Goal: Task Accomplishment & Management: Manage account settings

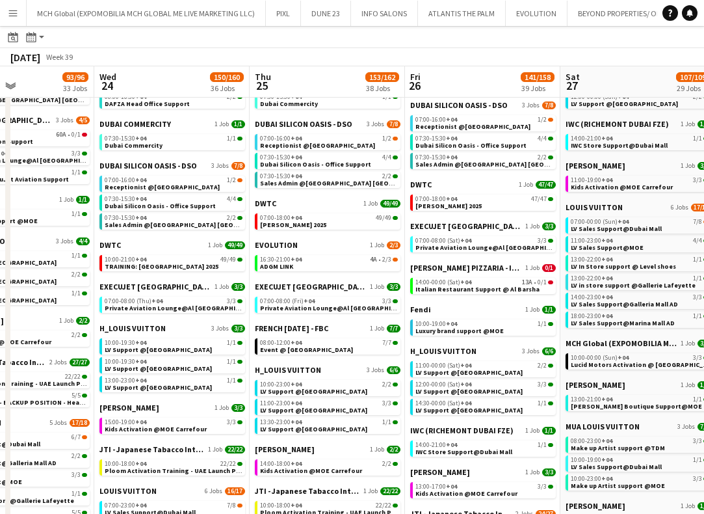
scroll to position [309, 0]
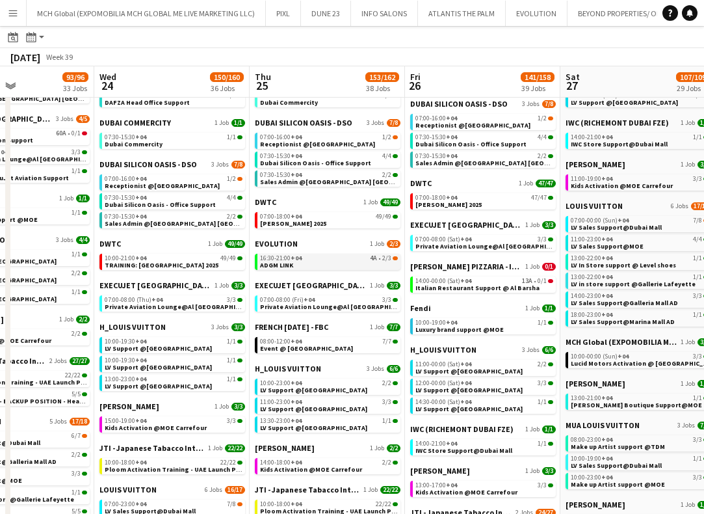
click at [306, 259] on div "16:30-21:00 +04 4A • 2/3" at bounding box center [329, 258] width 138 height 7
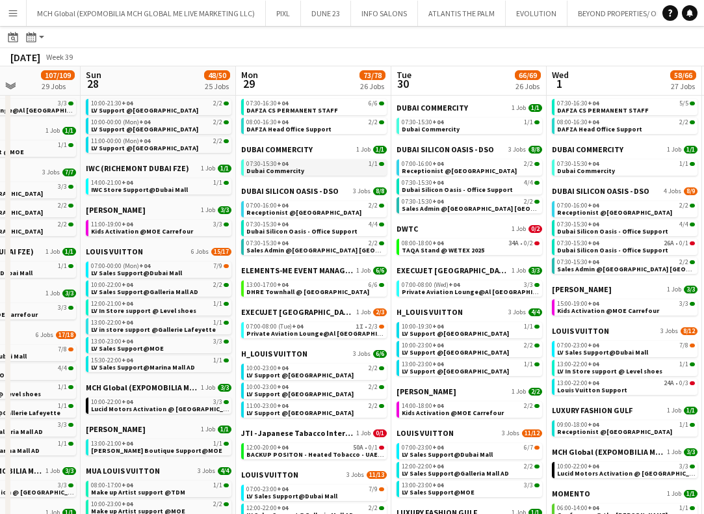
scroll to position [183, 0]
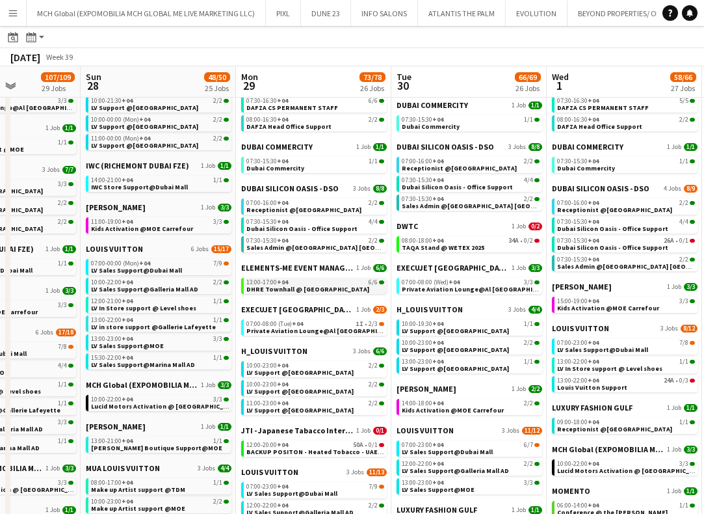
click at [274, 280] on span "13:00-17:00 +04" at bounding box center [267, 282] width 42 height 7
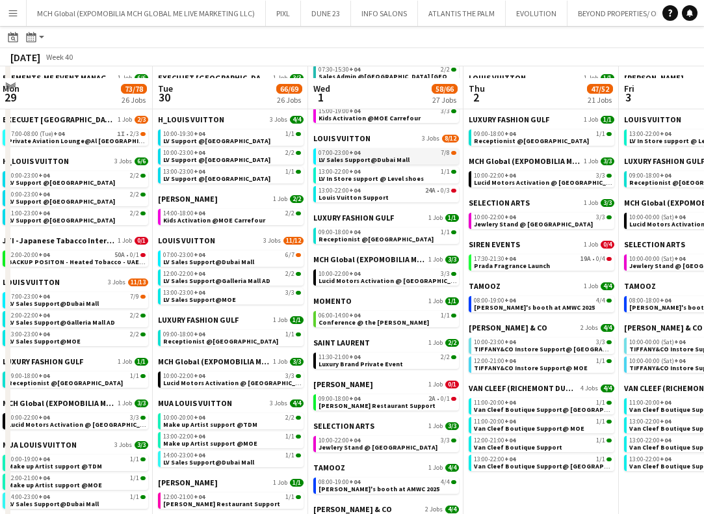
scroll to position [387, 0]
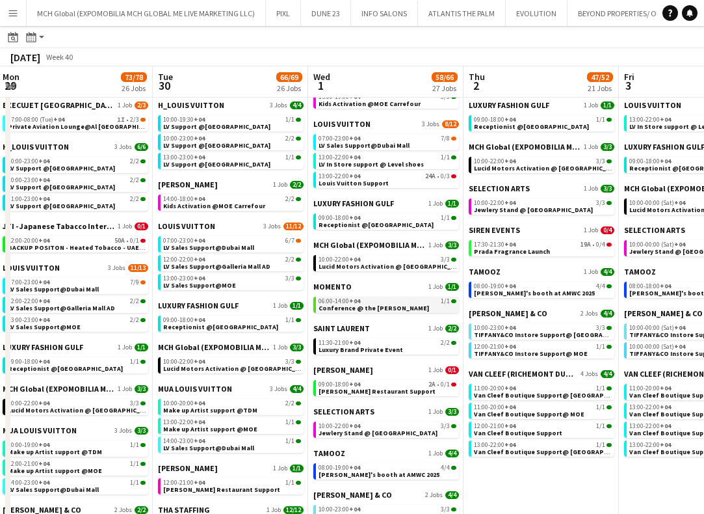
click at [337, 302] on span "06:00-14:00 +04" at bounding box center [340, 301] width 42 height 7
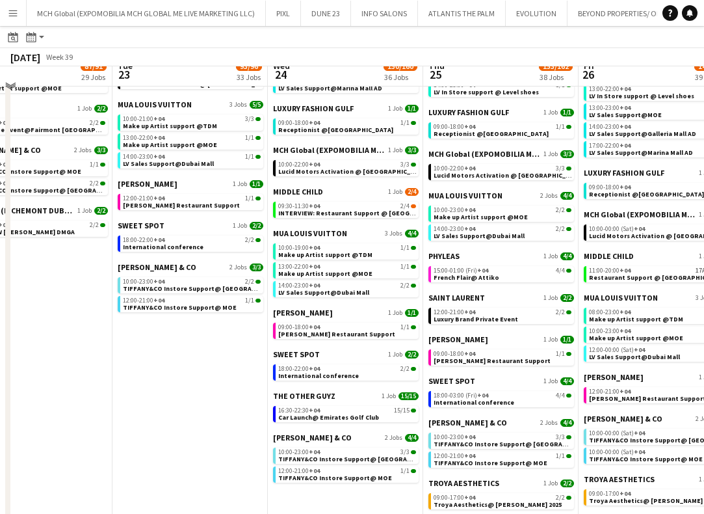
scroll to position [832, 0]
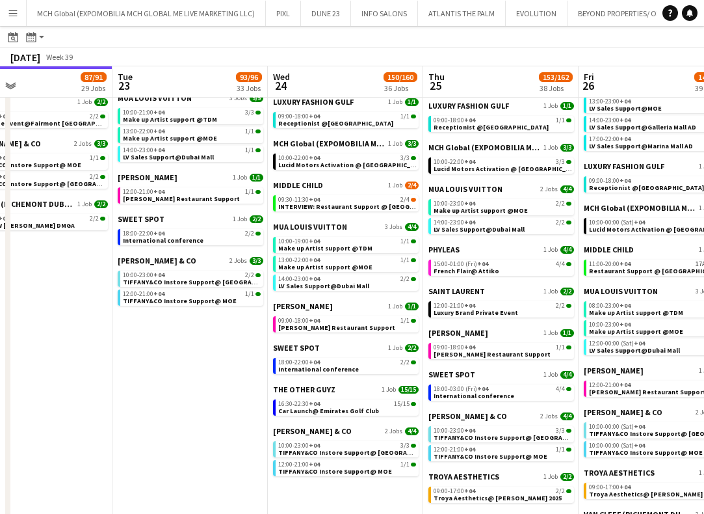
click at [334, 296] on div "MUA LOUIS VUITTON 3 Jobs 4/4 10:00-19:00 +04 1/1 Make up Artist support @TDM 13…" at bounding box center [346, 261] width 146 height 79
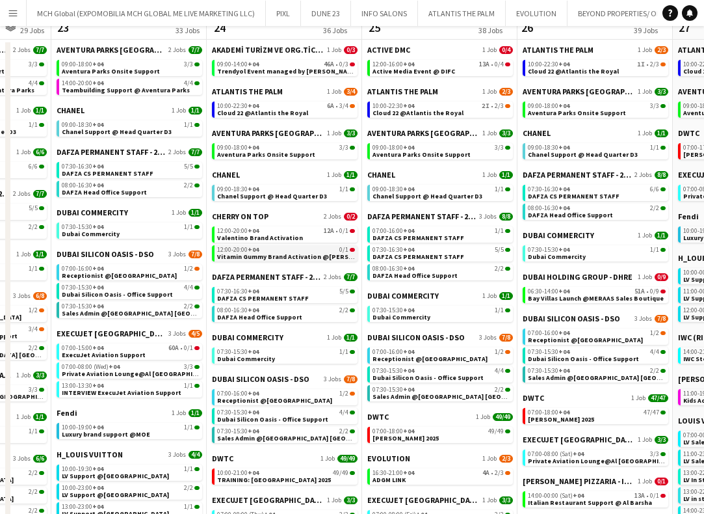
scroll to position [0, 0]
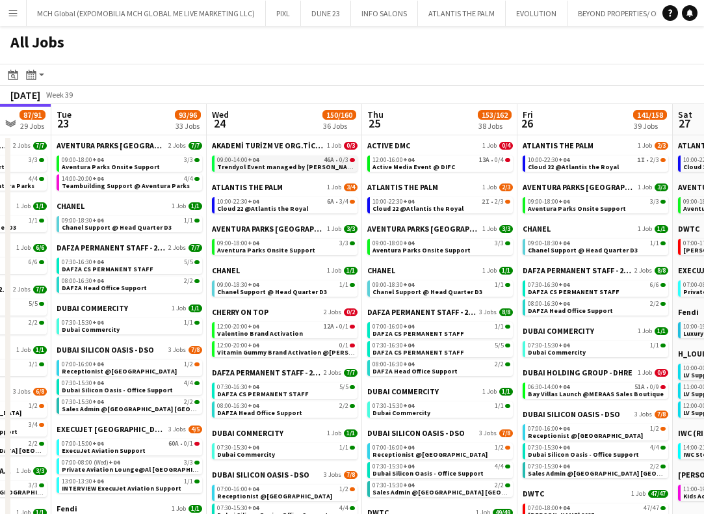
click at [251, 161] on span "+04" at bounding box center [253, 159] width 11 height 8
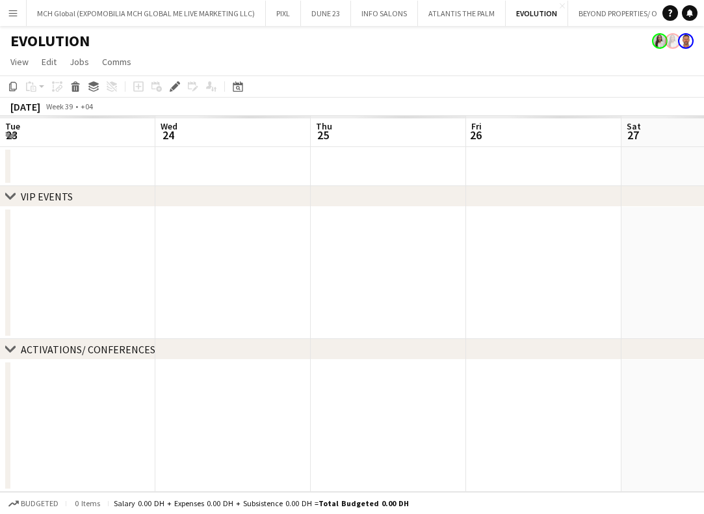
scroll to position [0, 447]
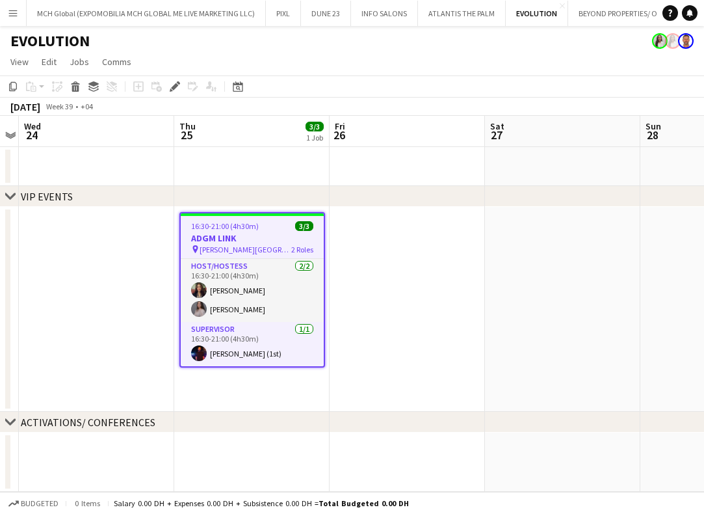
click at [237, 239] on h3 "ADGM LINK" at bounding box center [252, 238] width 143 height 12
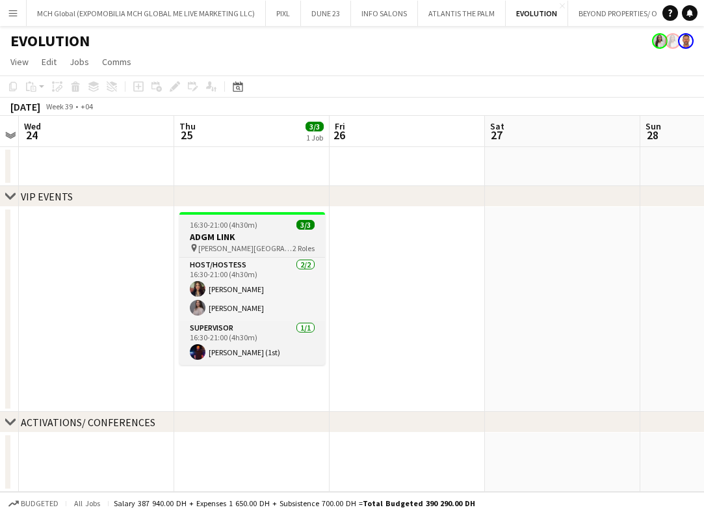
click at [210, 233] on h3 "ADGM LINK" at bounding box center [252, 237] width 146 height 12
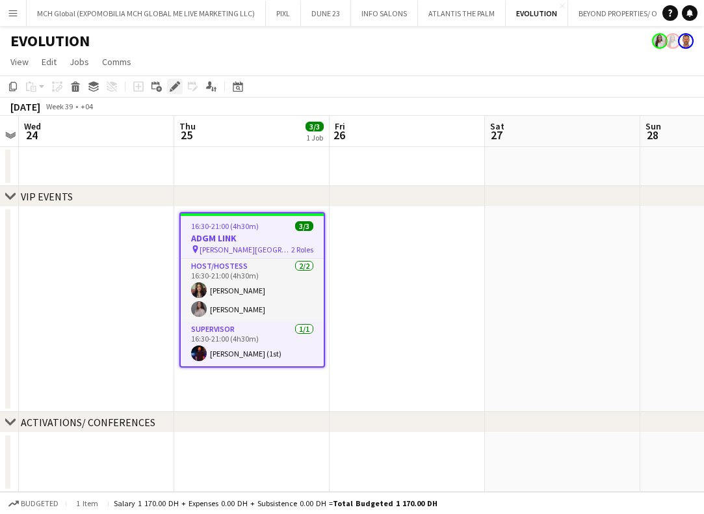
click at [176, 88] on icon "Edit" at bounding box center [175, 86] width 10 height 10
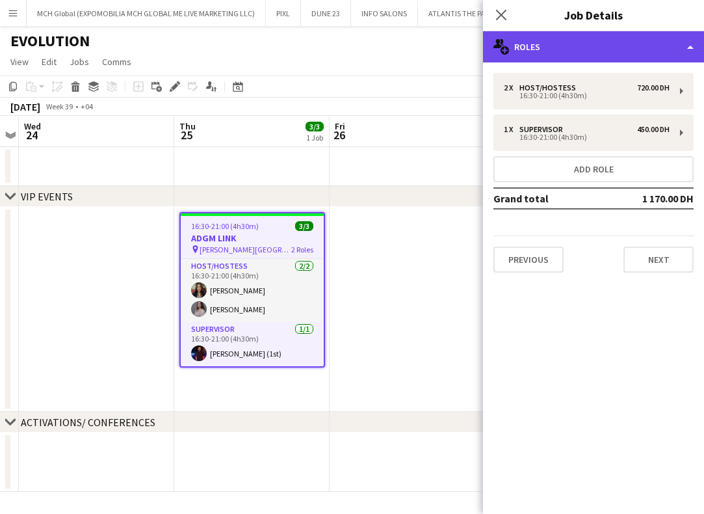
click at [543, 47] on div "multiple-users-add Roles" at bounding box center [593, 46] width 221 height 31
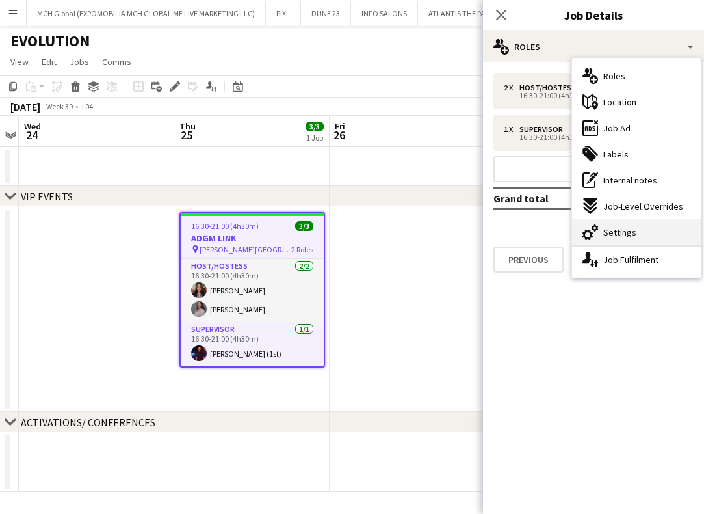
click at [615, 227] on span "Settings" at bounding box center [619, 232] width 33 height 12
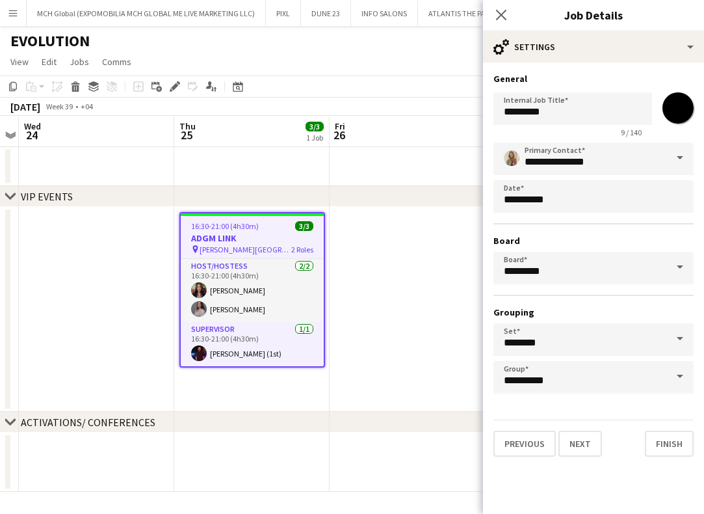
click at [681, 104] on input "*******" at bounding box center [678, 108] width 47 height 47
type input "*******"
click at [604, 163] on input "**********" at bounding box center [593, 158] width 200 height 33
click at [681, 159] on span at bounding box center [679, 157] width 27 height 31
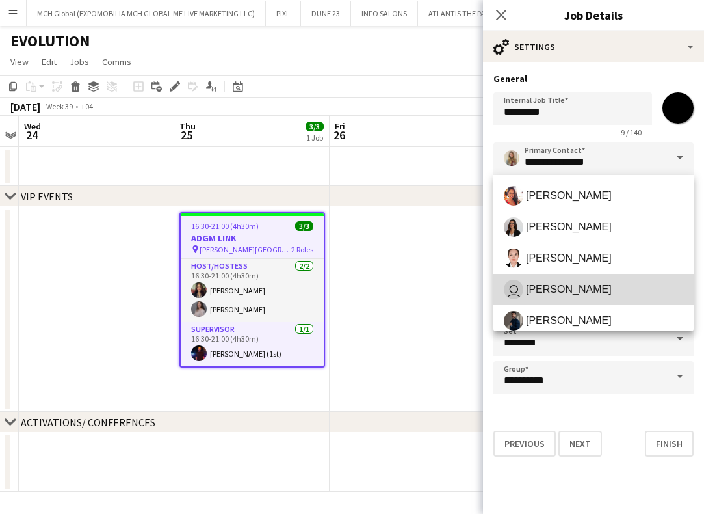
click at [602, 294] on span "Charmaine Lillywhite" at bounding box center [569, 289] width 86 height 12
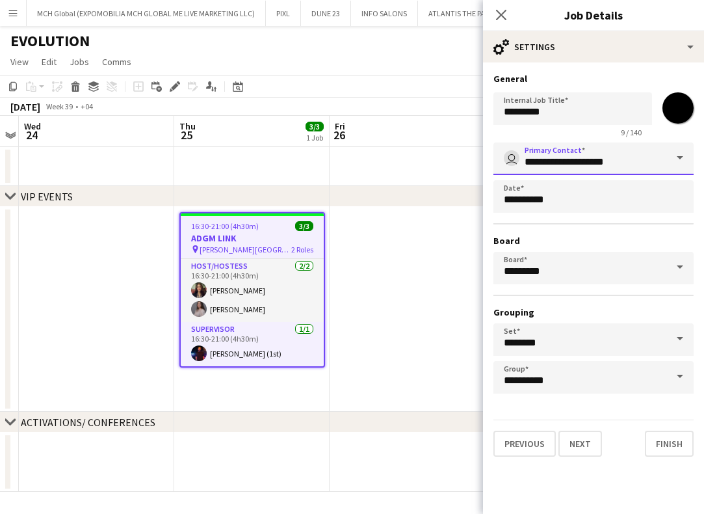
click at [655, 164] on input "**********" at bounding box center [593, 158] width 200 height 33
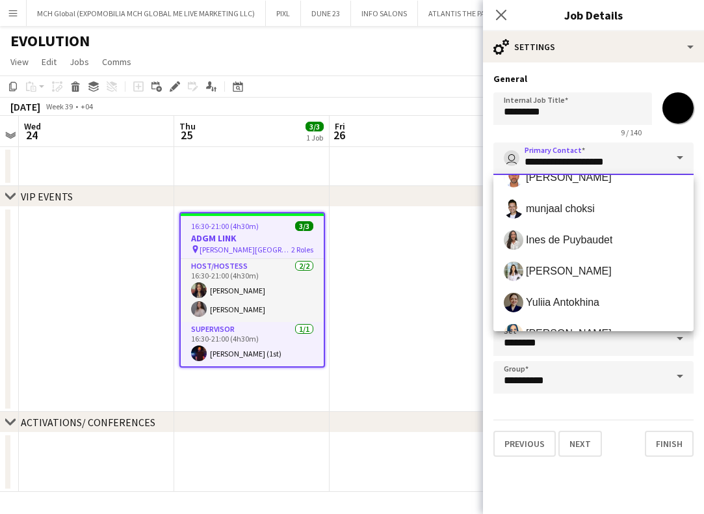
scroll to position [434, 0]
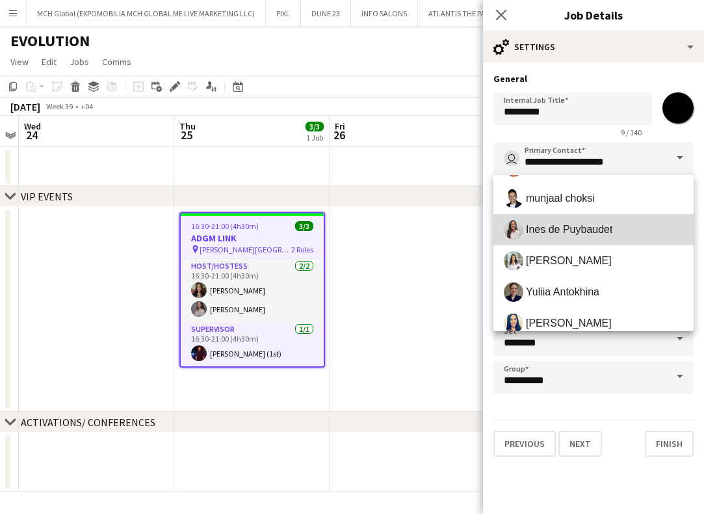
click at [579, 230] on span "Ines de Puybaudet" at bounding box center [569, 229] width 86 height 12
type input "**********"
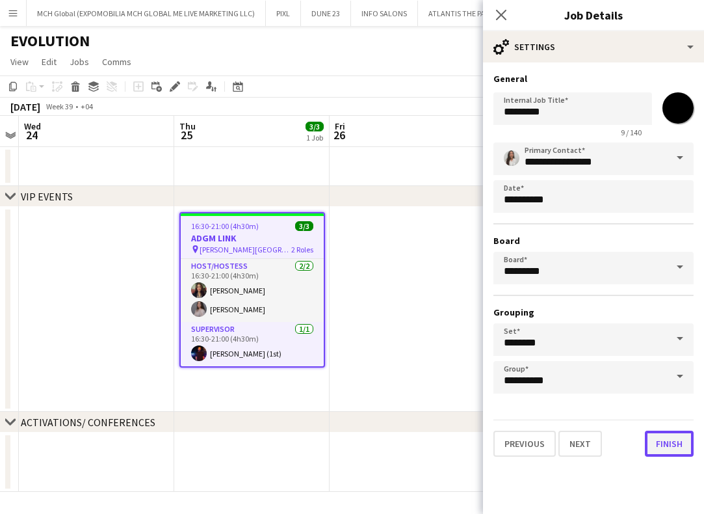
click at [673, 438] on button "Finish" at bounding box center [669, 443] width 49 height 26
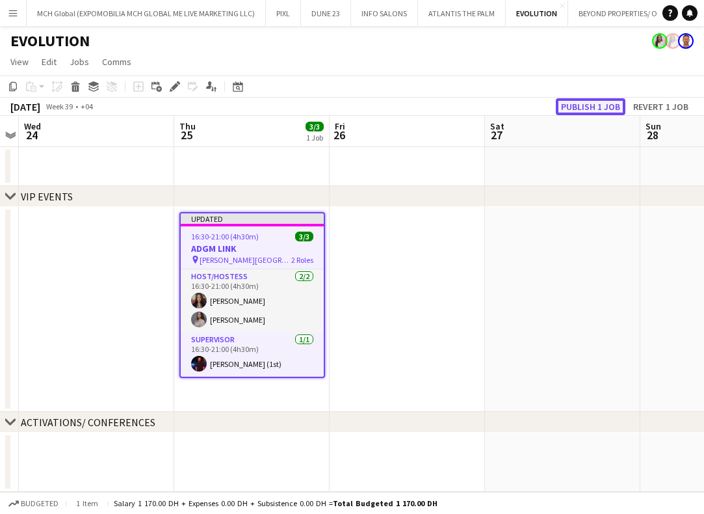
click at [593, 104] on button "Publish 1 job" at bounding box center [591, 106] width 70 height 17
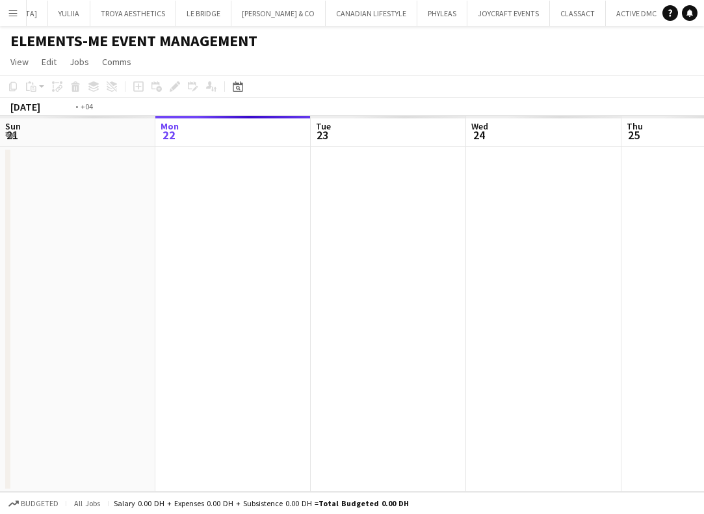
scroll to position [0, 447]
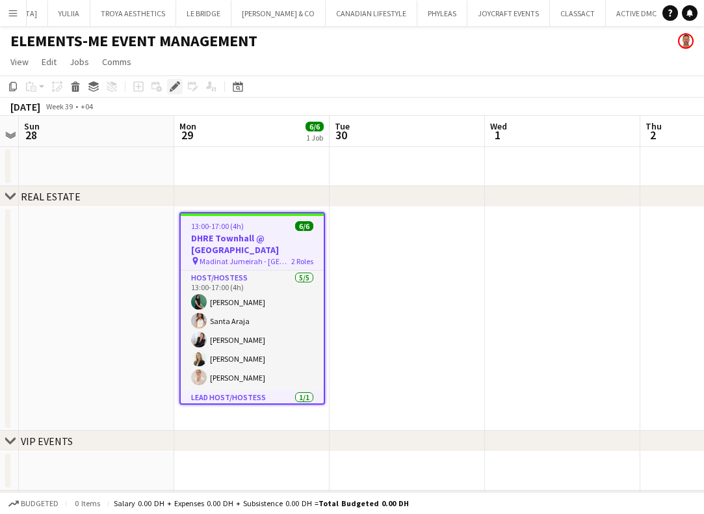
click at [175, 86] on icon at bounding box center [174, 86] width 7 height 7
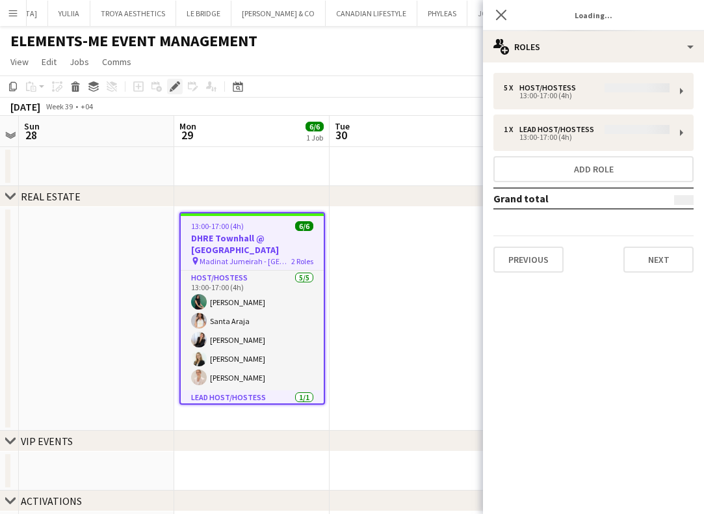
type input "*******"
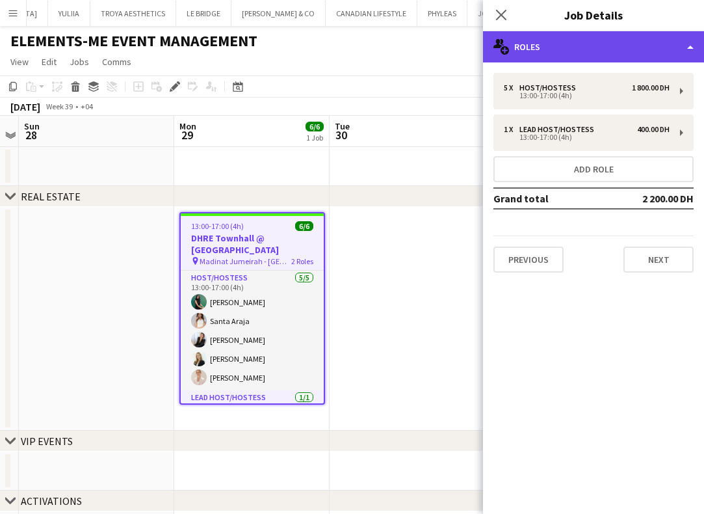
click at [519, 52] on div "multiple-users-add Roles" at bounding box center [593, 46] width 221 height 31
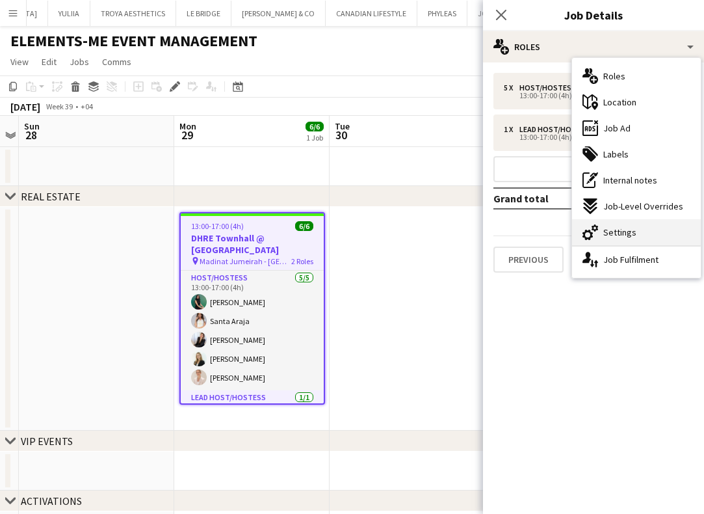
click at [606, 226] on span "Settings" at bounding box center [619, 232] width 33 height 12
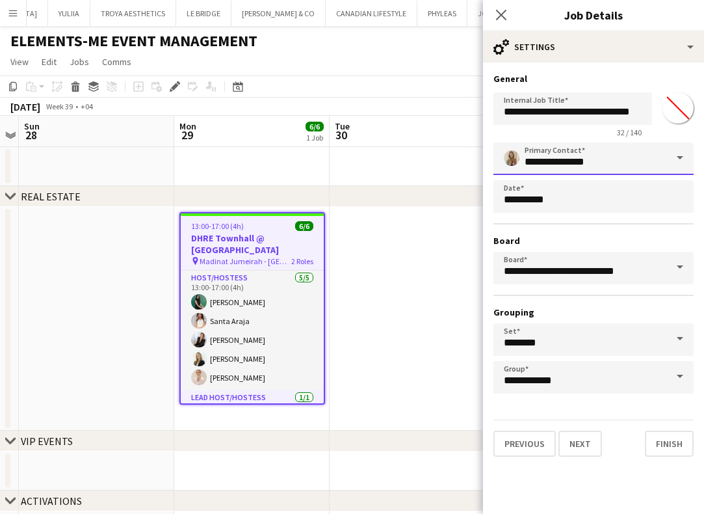
click at [634, 161] on input "**********" at bounding box center [593, 158] width 200 height 33
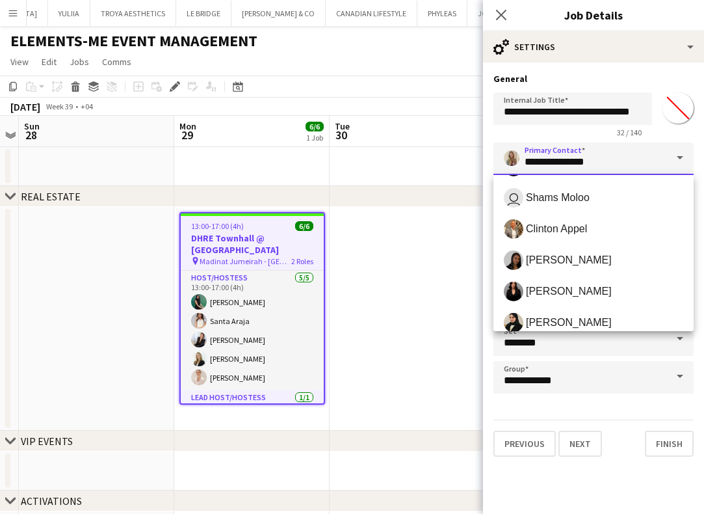
scroll to position [159, 0]
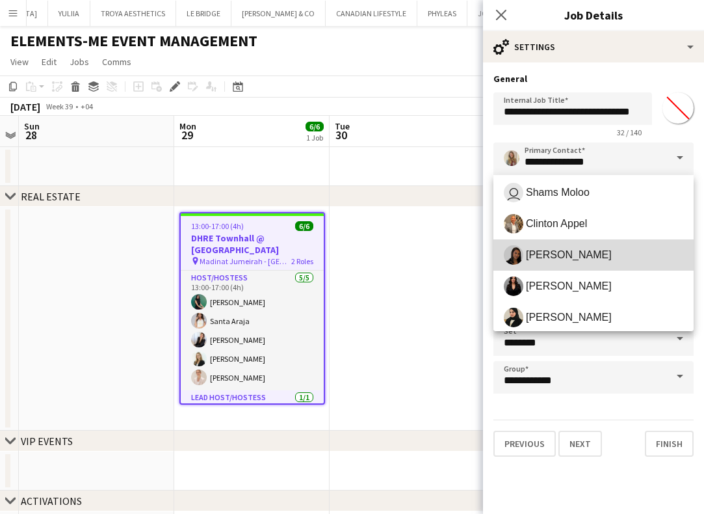
click at [564, 254] on span "[PERSON_NAME]" at bounding box center [569, 254] width 86 height 12
type input "**********"
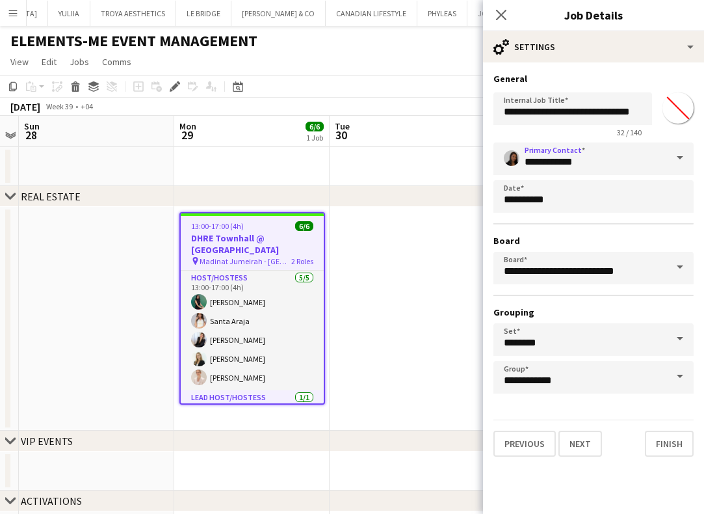
click at [676, 106] on input "*******" at bounding box center [678, 108] width 47 height 47
type input "*******"
click at [672, 436] on button "Finish" at bounding box center [669, 443] width 49 height 26
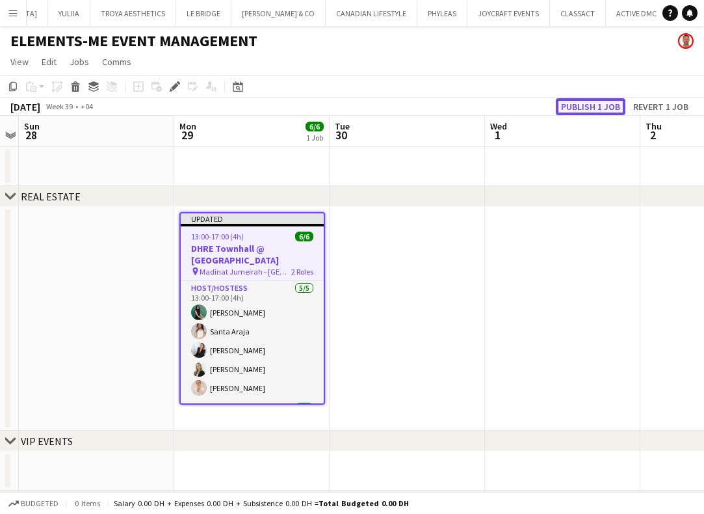
click at [588, 105] on button "Publish 1 job" at bounding box center [591, 106] width 70 height 17
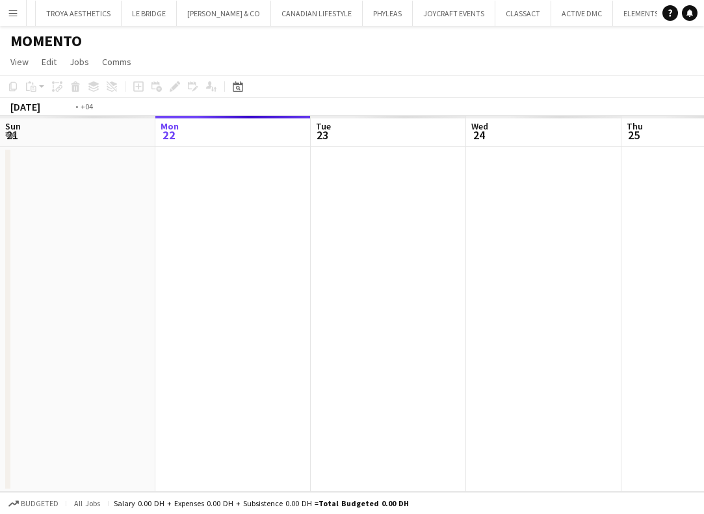
scroll to position [0, 447]
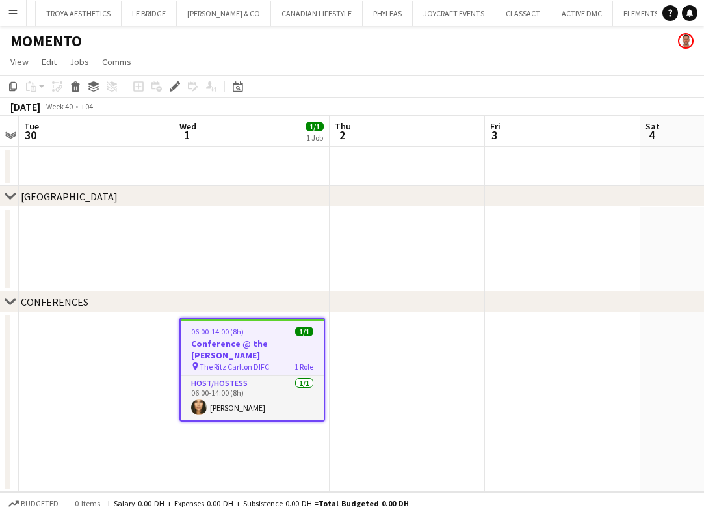
click at [258, 327] on div "06:00-14:00 (8h) 1/1" at bounding box center [252, 331] width 143 height 10
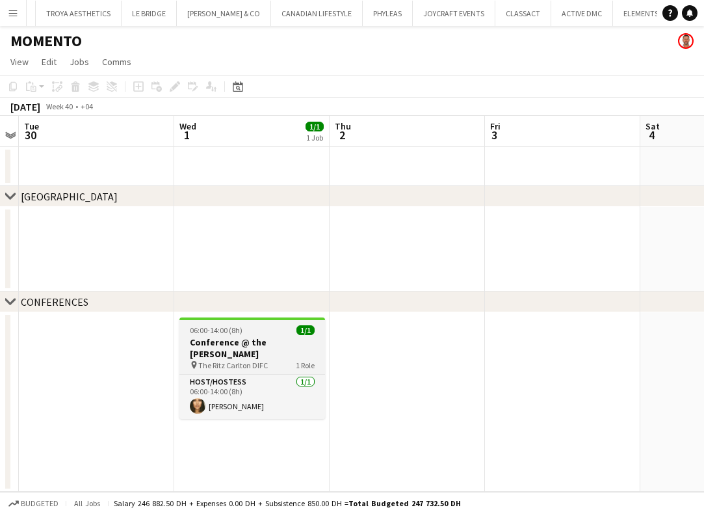
click at [235, 330] on span "06:00-14:00 (8h)" at bounding box center [216, 330] width 53 height 10
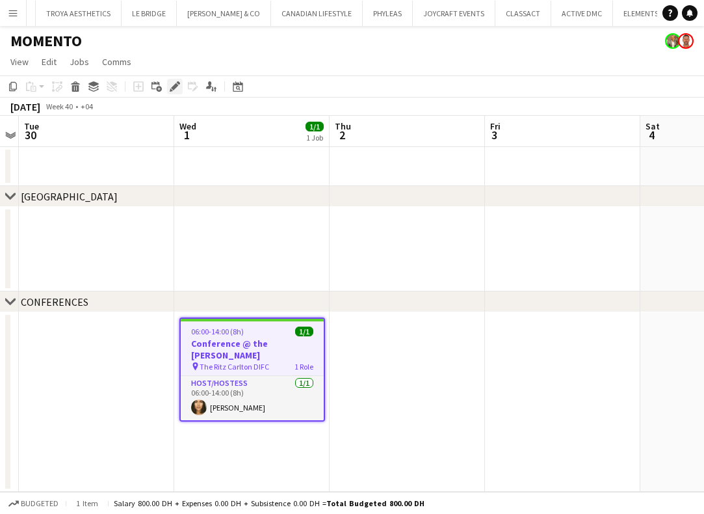
click at [174, 86] on icon at bounding box center [174, 86] width 7 height 7
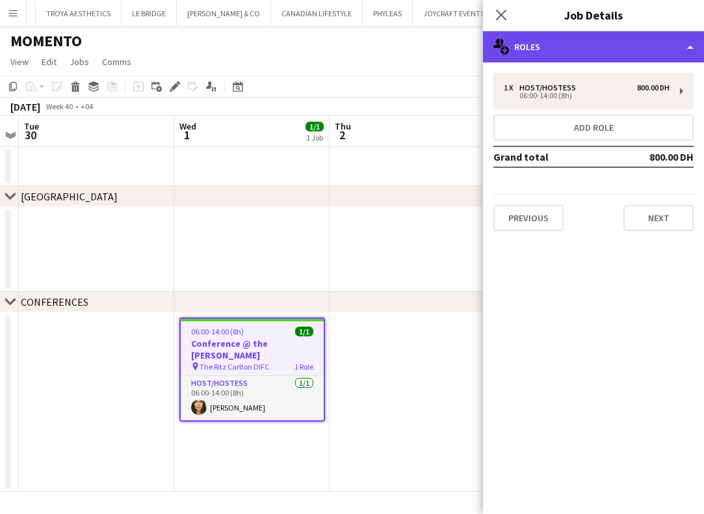
click at [553, 53] on div "multiple-users-add Roles" at bounding box center [593, 46] width 221 height 31
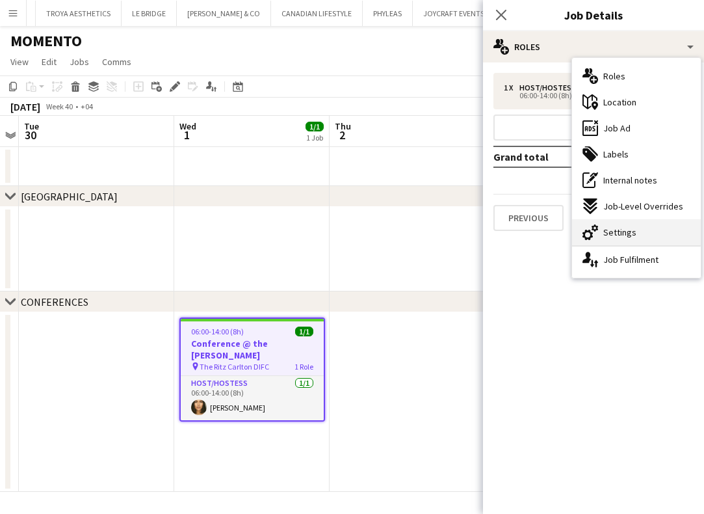
click at [609, 229] on span "Settings" at bounding box center [619, 232] width 33 height 12
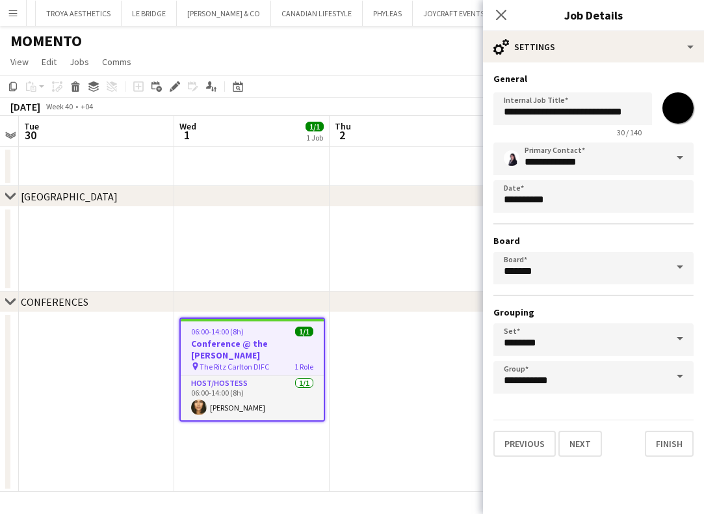
click at [672, 109] on input "*******" at bounding box center [678, 108] width 47 height 47
type input "*******"
click at [562, 162] on input "**********" at bounding box center [593, 158] width 200 height 33
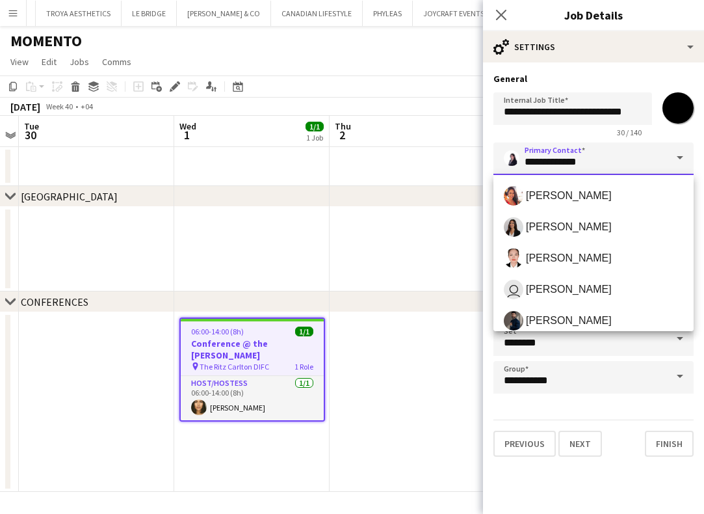
click at [648, 159] on input "**********" at bounding box center [593, 158] width 200 height 33
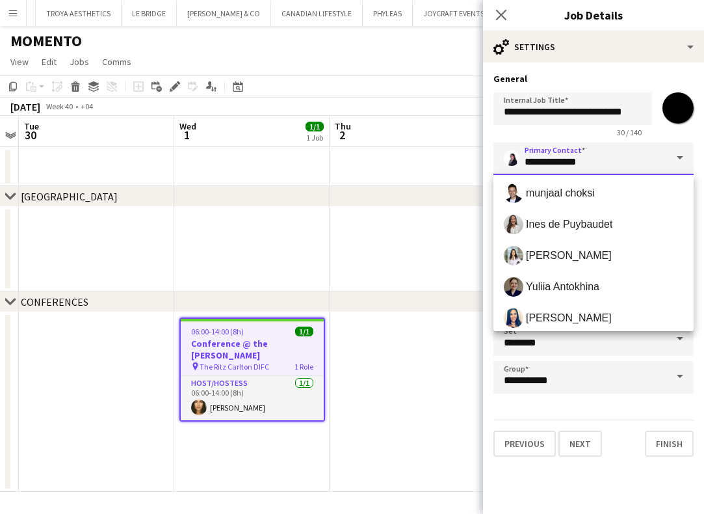
scroll to position [444, 0]
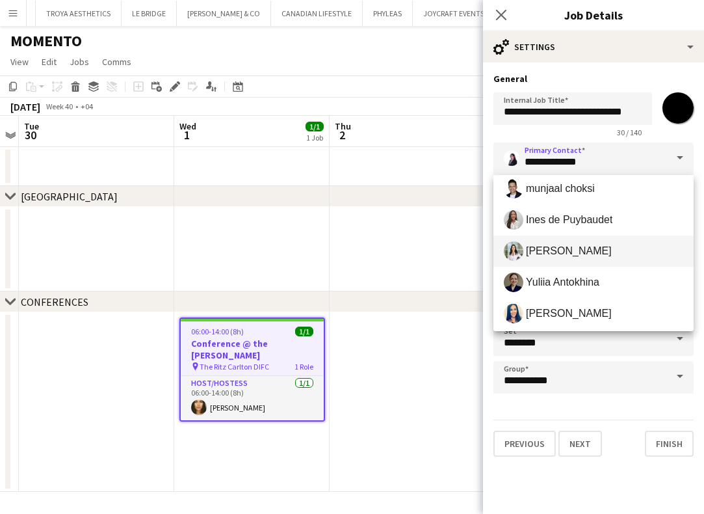
click at [545, 250] on span "Maristela Scott" at bounding box center [569, 250] width 86 height 12
type input "**********"
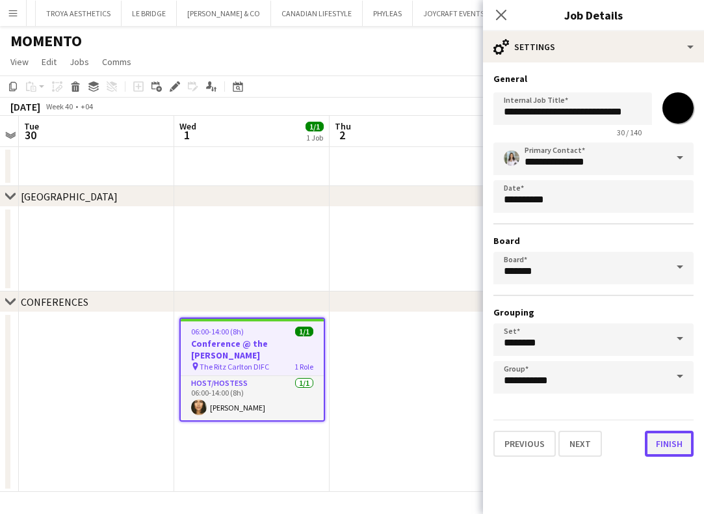
click at [674, 442] on button "Finish" at bounding box center [669, 443] width 49 height 26
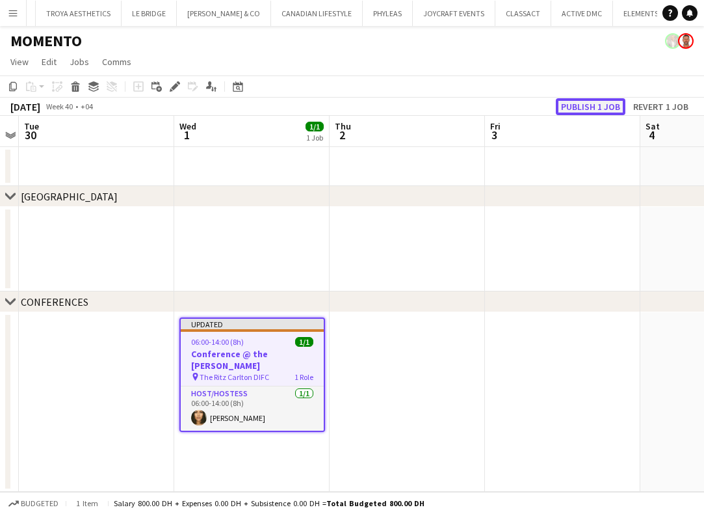
click at [575, 107] on button "Publish 1 job" at bounding box center [591, 106] width 70 height 17
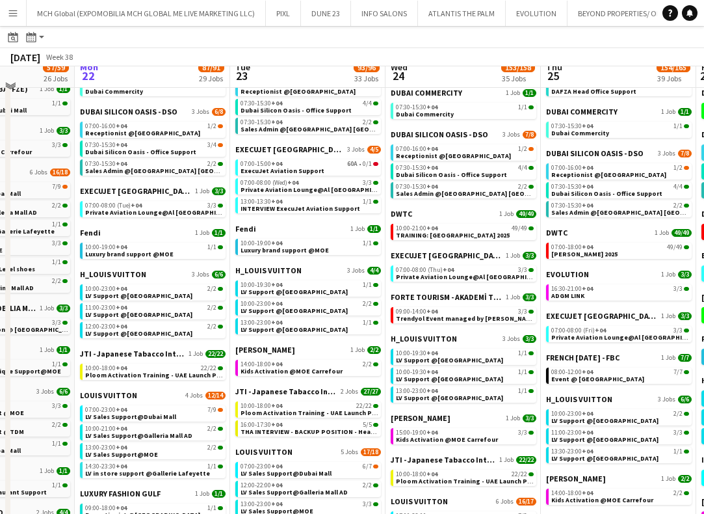
scroll to position [291, 0]
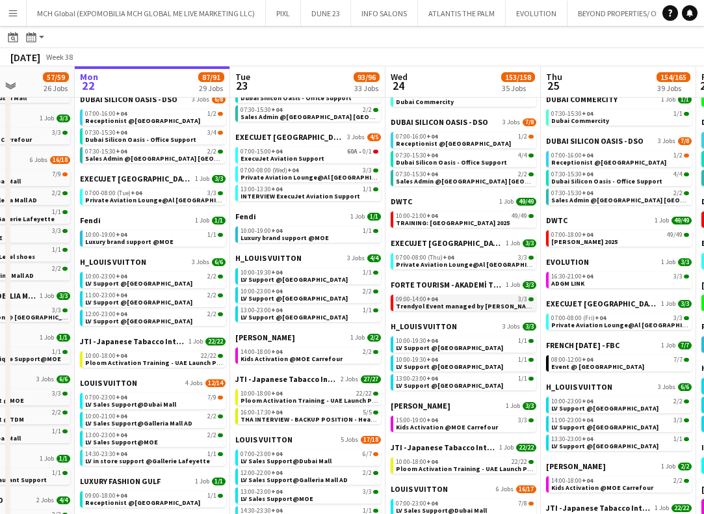
click at [424, 302] on span "Trendyol Event managed by [PERSON_NAME]" at bounding box center [466, 306] width 141 height 8
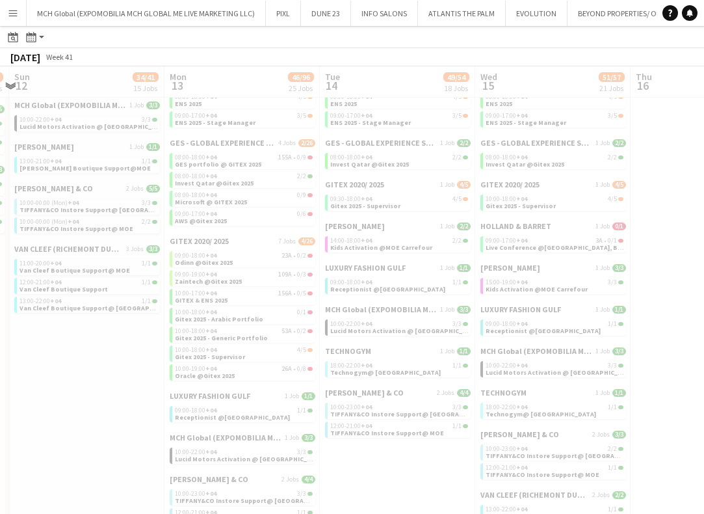
scroll to position [0, 462]
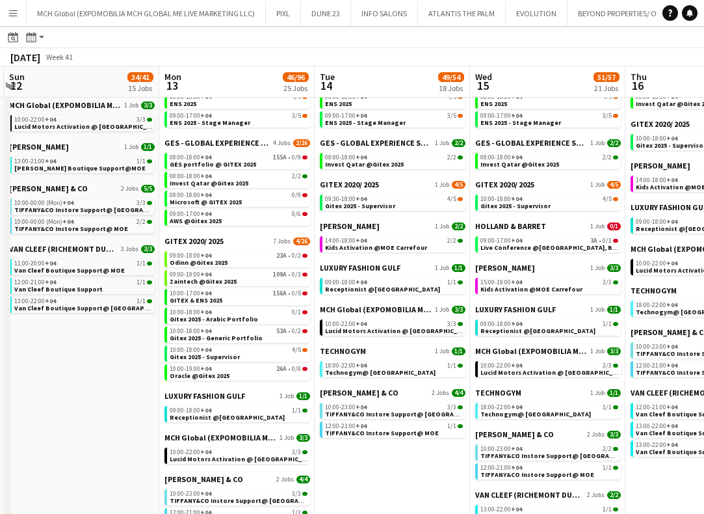
click at [225, 316] on span "Gitex 2025 - Arabic Portfolio" at bounding box center [214, 319] width 88 height 8
click at [200, 182] on span "Invest Qatar @Gitex 2025" at bounding box center [209, 183] width 79 height 8
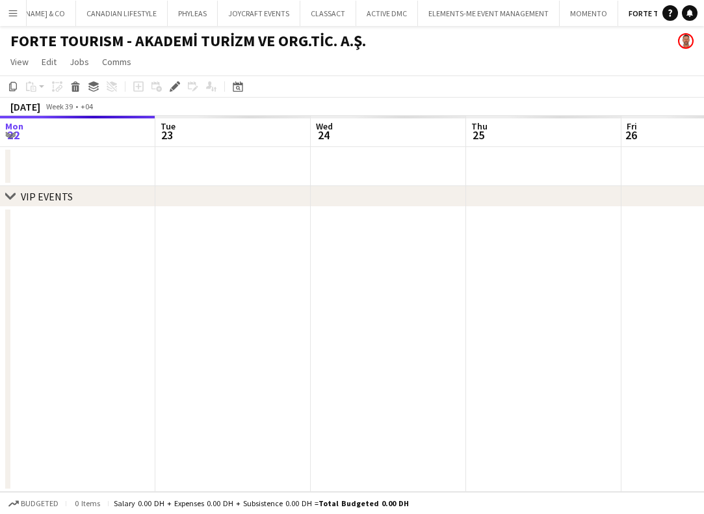
scroll to position [0, 447]
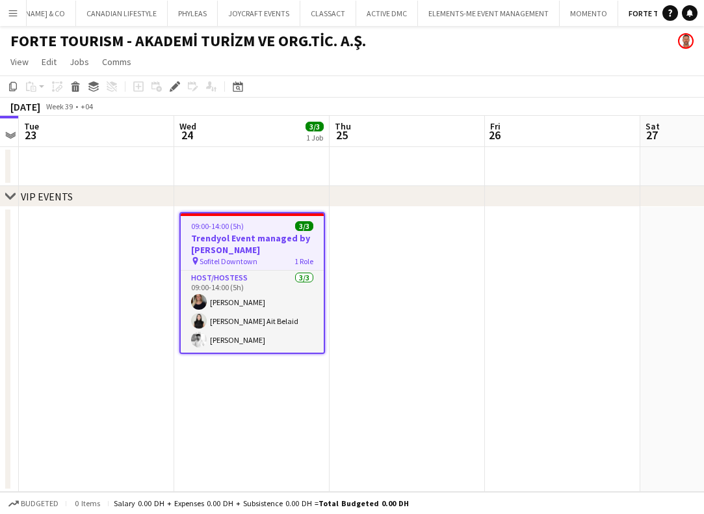
click at [253, 216] on app-job-card "09:00-14:00 (5h) 3/3 Trendyol Event managed by [PERSON_NAME] pin Sofitel Downto…" at bounding box center [252, 283] width 146 height 142
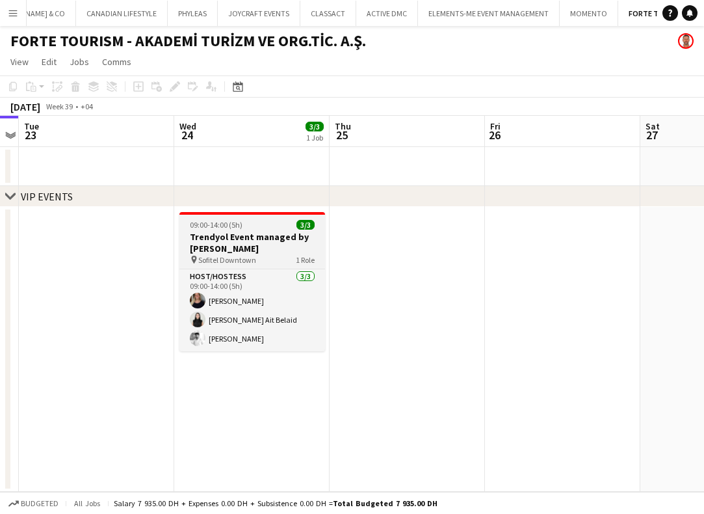
click at [243, 235] on h3 "Trendyol Event managed by FORTE" at bounding box center [252, 242] width 146 height 23
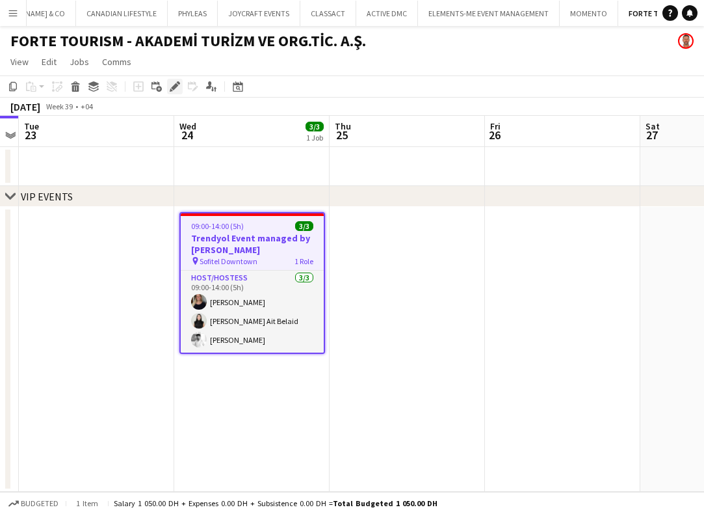
click at [172, 86] on icon "Edit" at bounding box center [175, 86] width 10 height 10
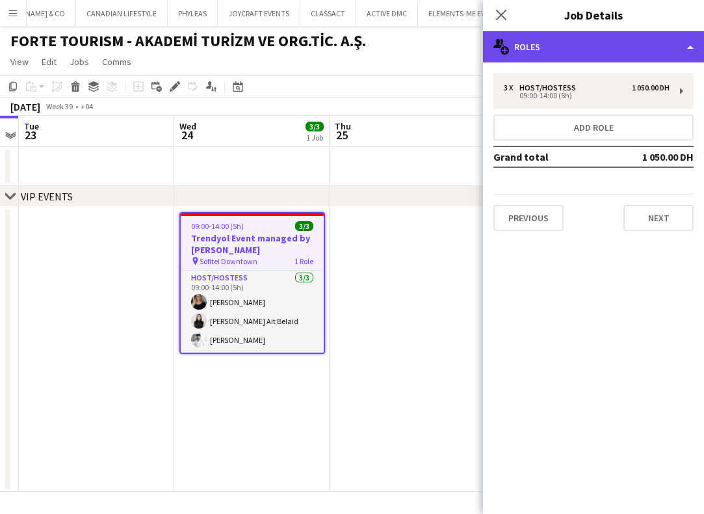
click at [571, 48] on div "multiple-users-add Roles" at bounding box center [593, 46] width 221 height 31
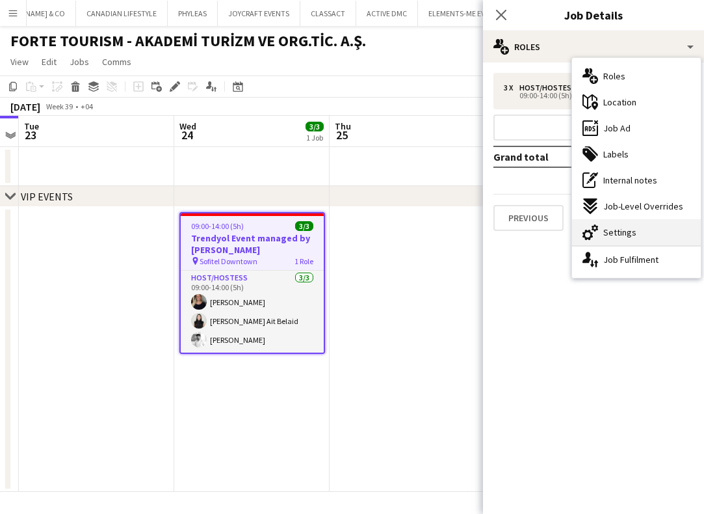
click at [622, 233] on span "Settings" at bounding box center [619, 232] width 33 height 12
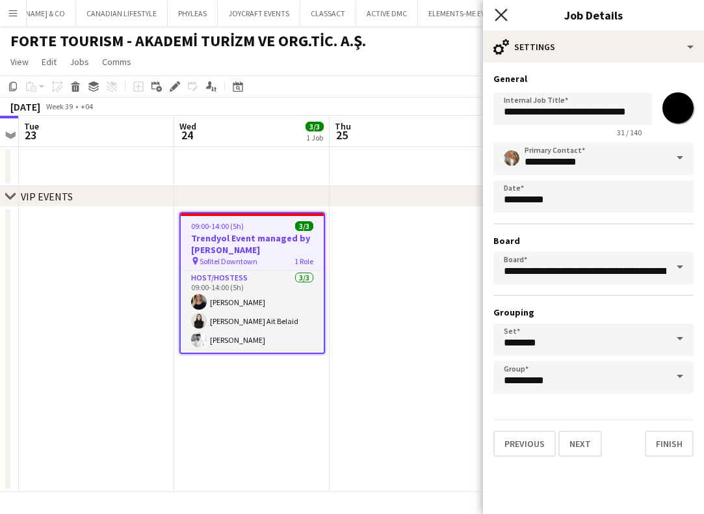
click at [498, 12] on icon at bounding box center [501, 14] width 12 height 12
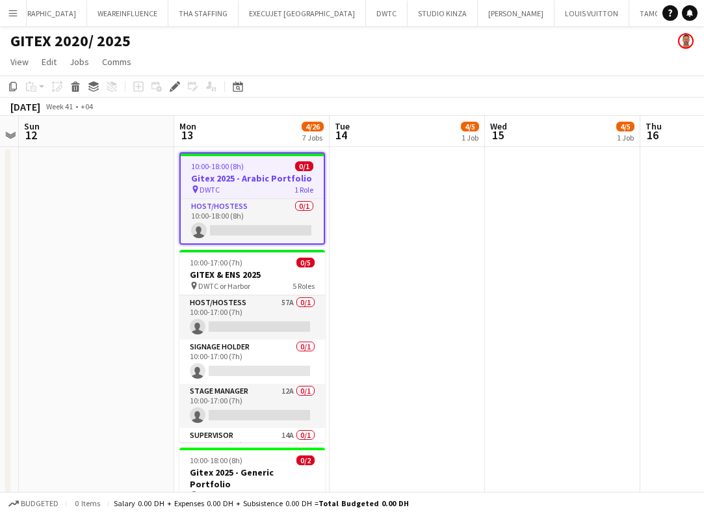
scroll to position [0, 771]
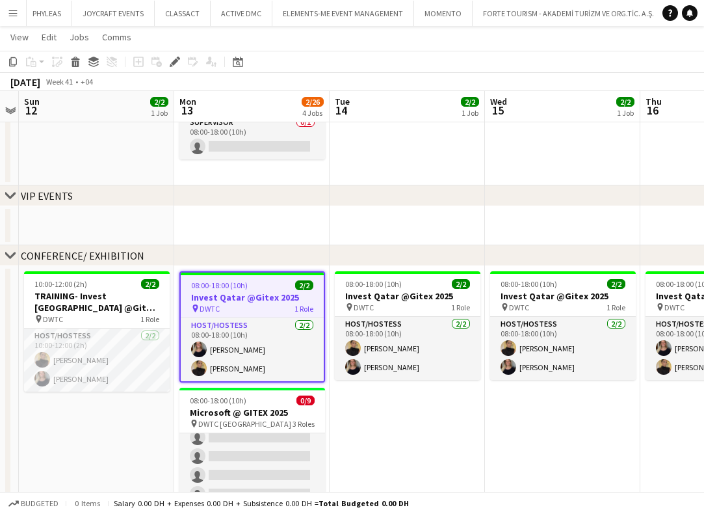
scroll to position [65, 0]
click at [234, 297] on h3 "Invest Qatar @Gitex 2025" at bounding box center [252, 297] width 143 height 12
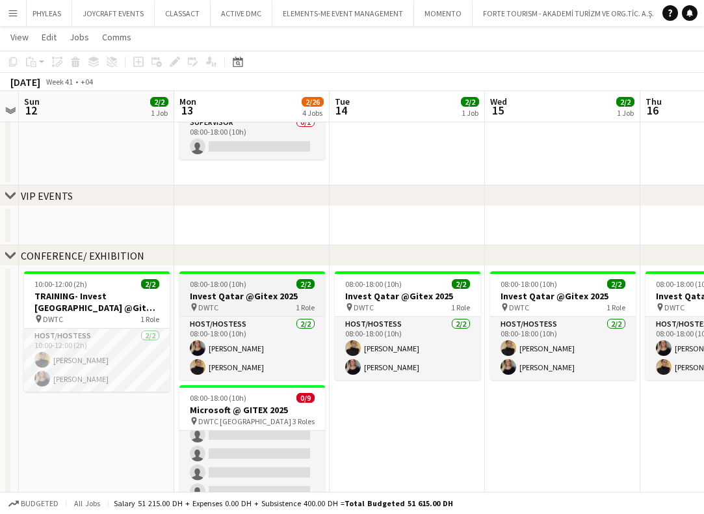
click at [233, 296] on h3 "Invest Qatar @Gitex 2025" at bounding box center [252, 296] width 146 height 12
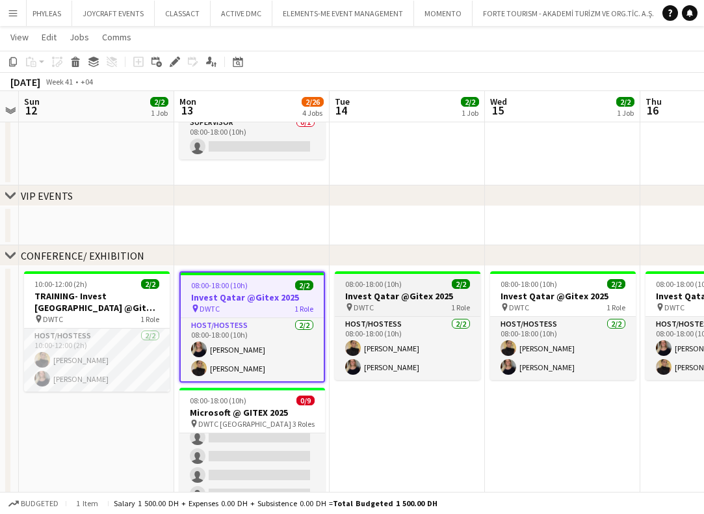
click at [395, 310] on div "pin DWTC 1 Role" at bounding box center [408, 307] width 146 height 10
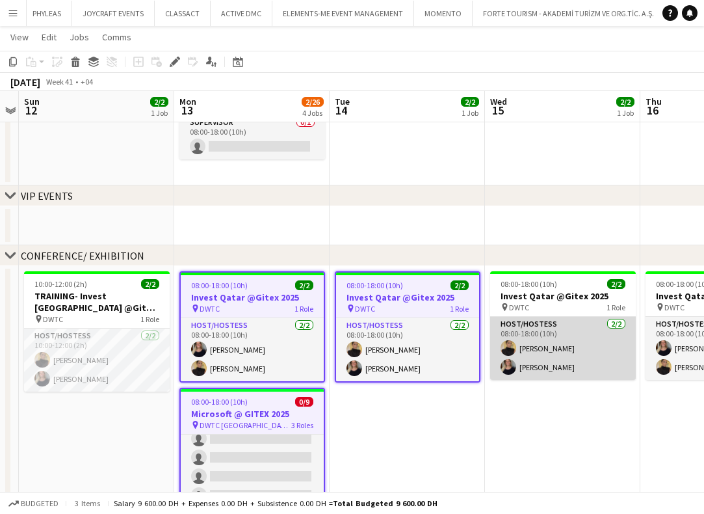
click at [531, 317] on app-card-role "Host/Hostess [DATE] 08:00-18:00 (10h) [PERSON_NAME] [PERSON_NAME]" at bounding box center [563, 348] width 146 height 63
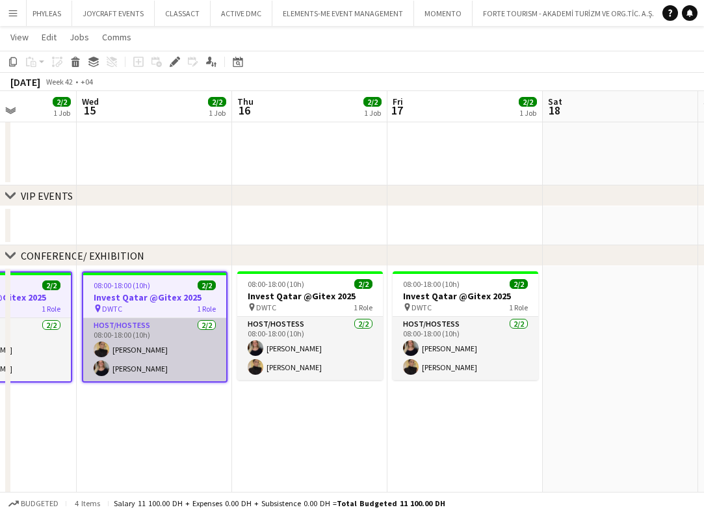
scroll to position [0, 568]
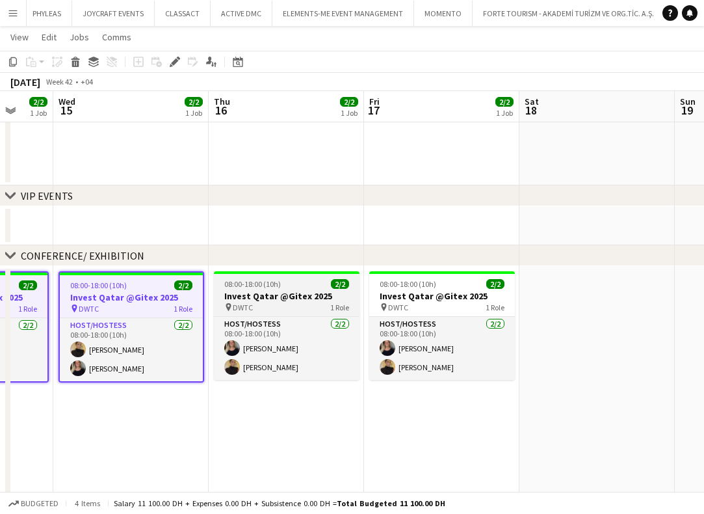
click at [296, 302] on div "pin DWTC 1 Role" at bounding box center [287, 307] width 146 height 10
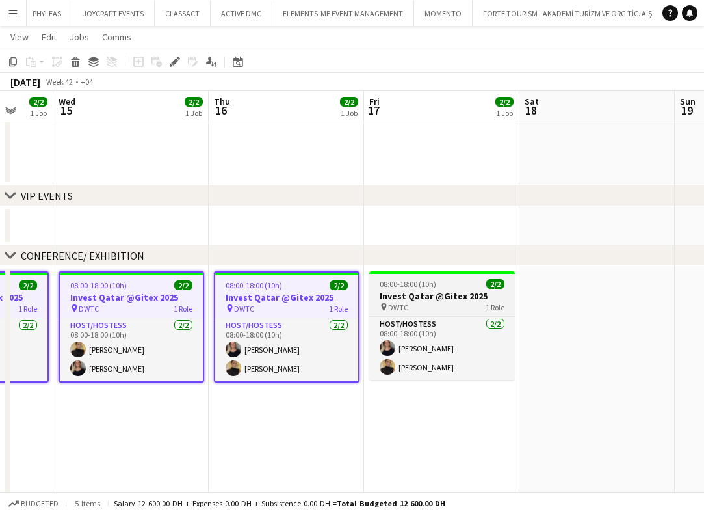
click at [468, 300] on h3 "Invest Qatar @Gitex 2025" at bounding box center [442, 296] width 146 height 12
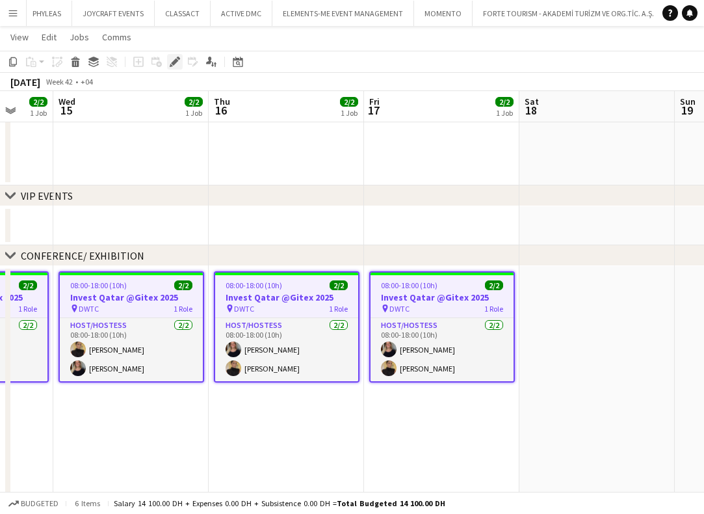
click at [171, 62] on icon "Edit" at bounding box center [175, 62] width 10 height 10
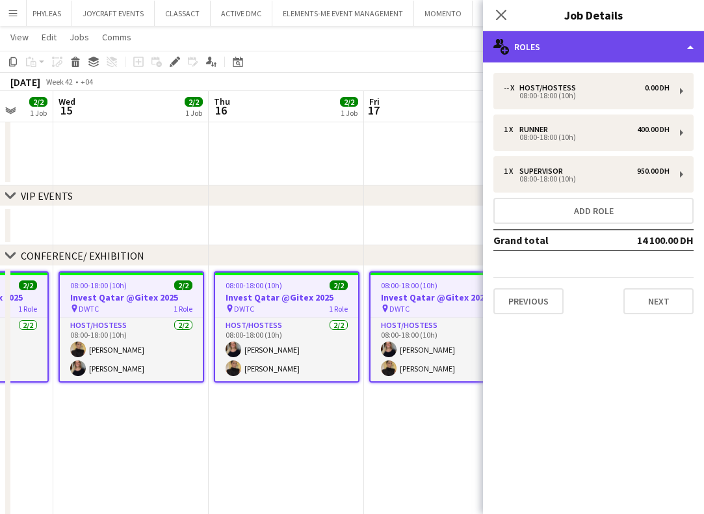
click at [565, 50] on div "multiple-users-add Roles" at bounding box center [593, 46] width 221 height 31
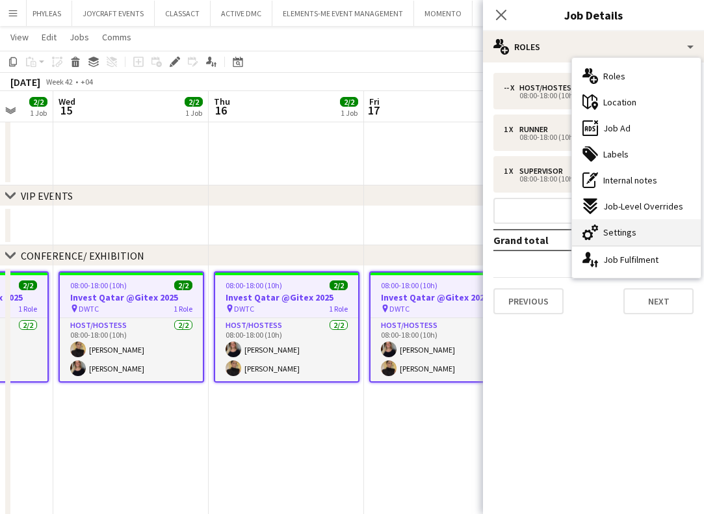
click at [622, 235] on span "Settings" at bounding box center [619, 232] width 33 height 12
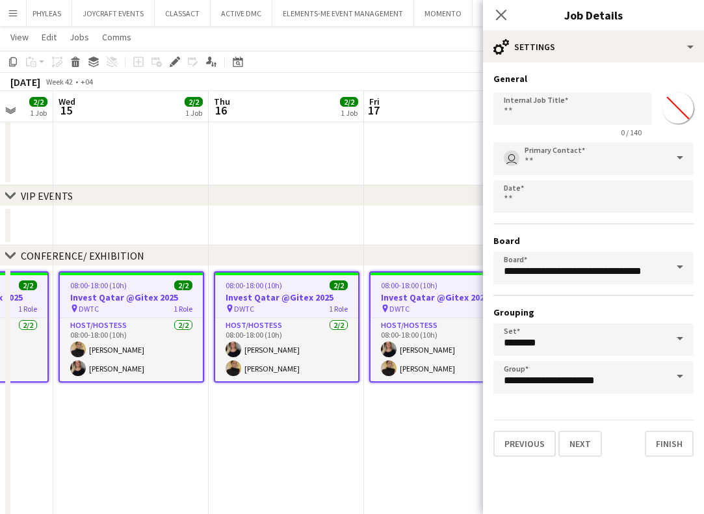
click at [675, 107] on input "*******" at bounding box center [678, 108] width 47 height 47
type input "*******"
click at [572, 153] on input "Primary Contact" at bounding box center [593, 158] width 200 height 33
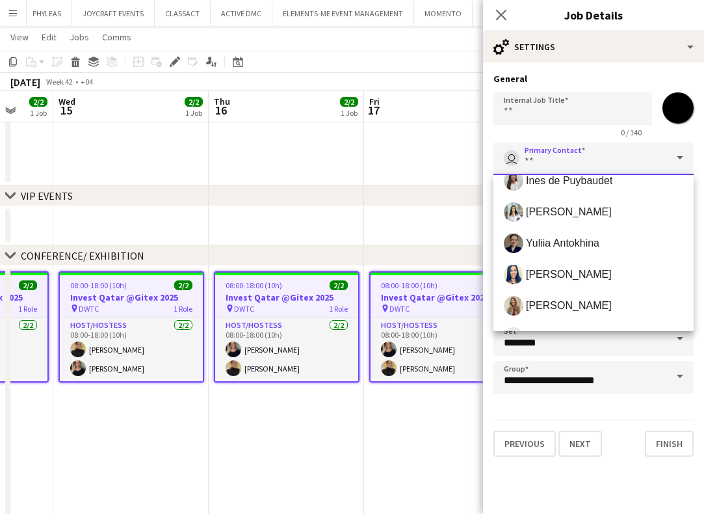
scroll to position [486, 0]
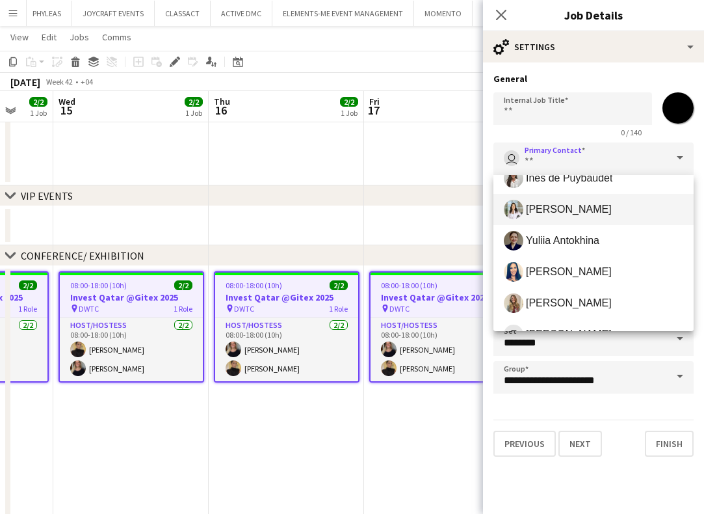
click at [539, 210] on span "[PERSON_NAME]" at bounding box center [569, 209] width 86 height 12
type input "**********"
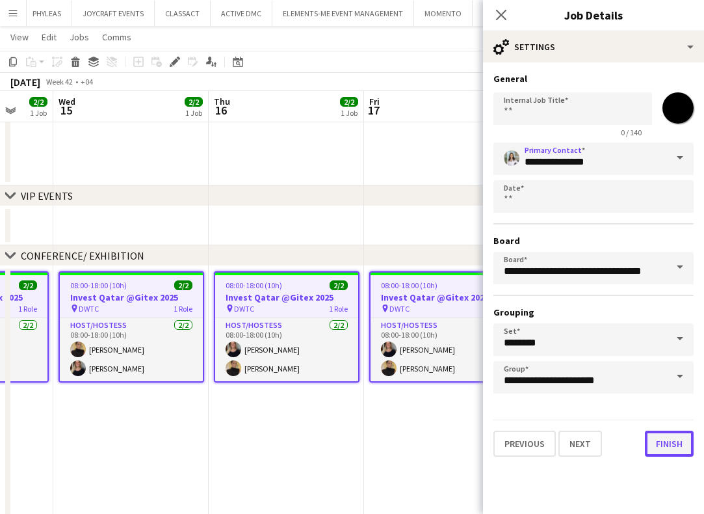
click at [668, 446] on button "Finish" at bounding box center [669, 443] width 49 height 26
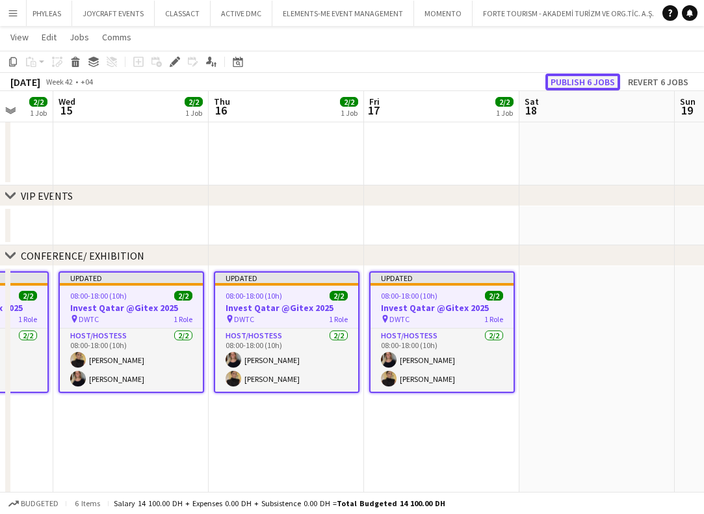
click at [572, 83] on button "Publish 6 jobs" at bounding box center [582, 81] width 75 height 17
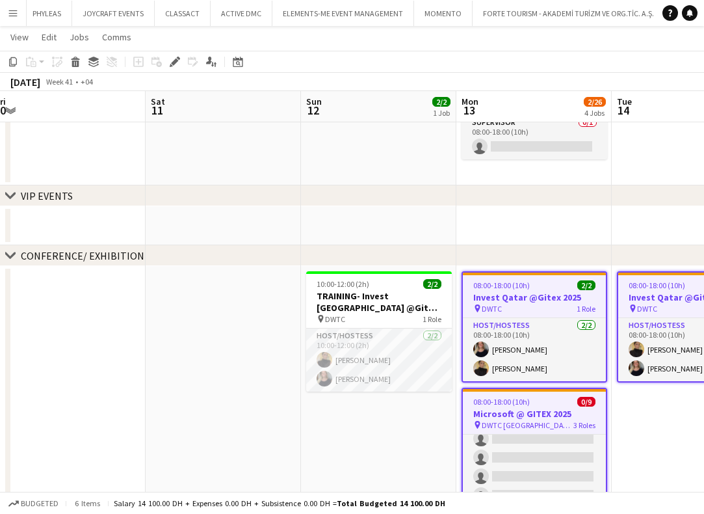
scroll to position [0, 477]
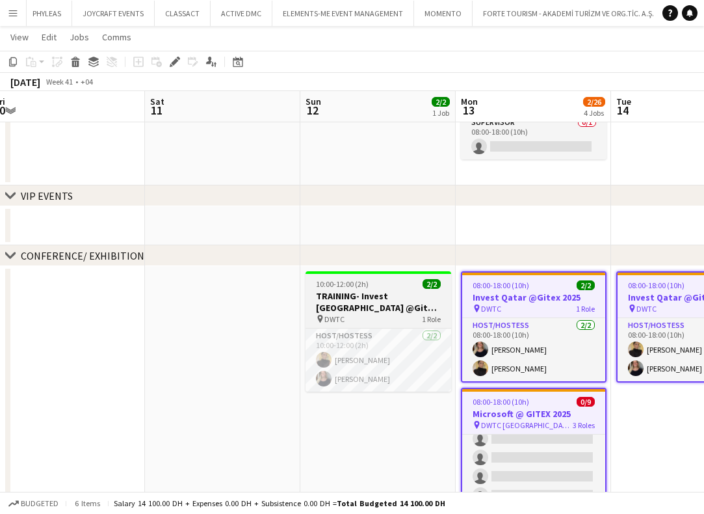
click at [360, 298] on h3 "TRAINING- Invest Qatar @Gitex 2025" at bounding box center [379, 301] width 146 height 23
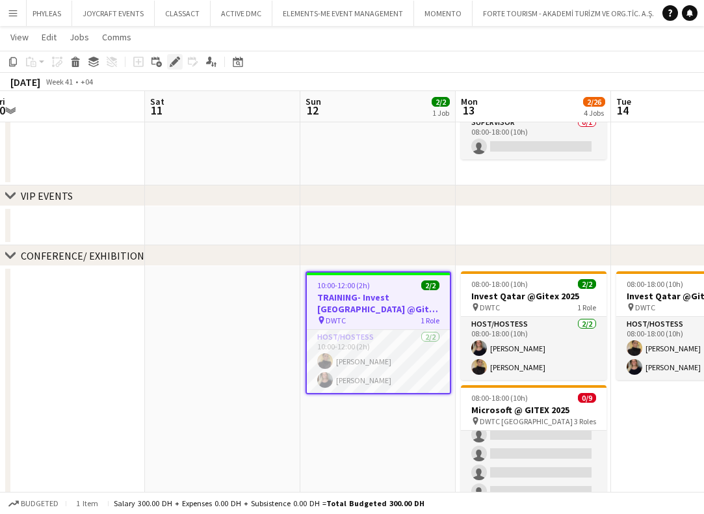
click at [171, 59] on icon "Edit" at bounding box center [175, 62] width 10 height 10
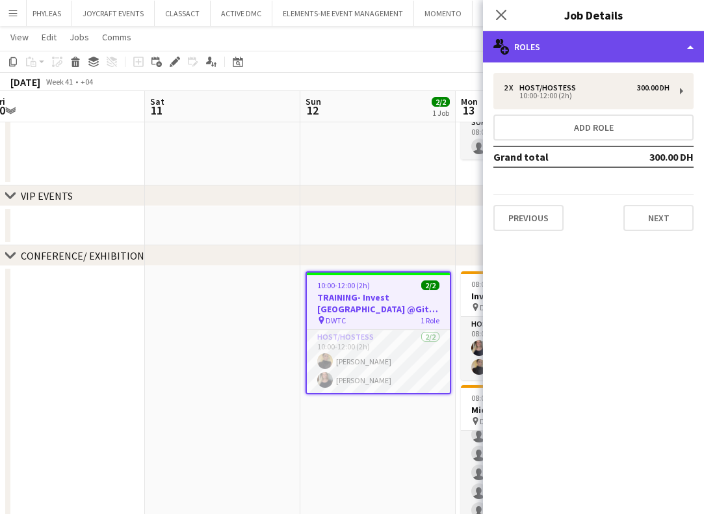
click at [541, 35] on div "multiple-users-add Roles" at bounding box center [593, 46] width 221 height 31
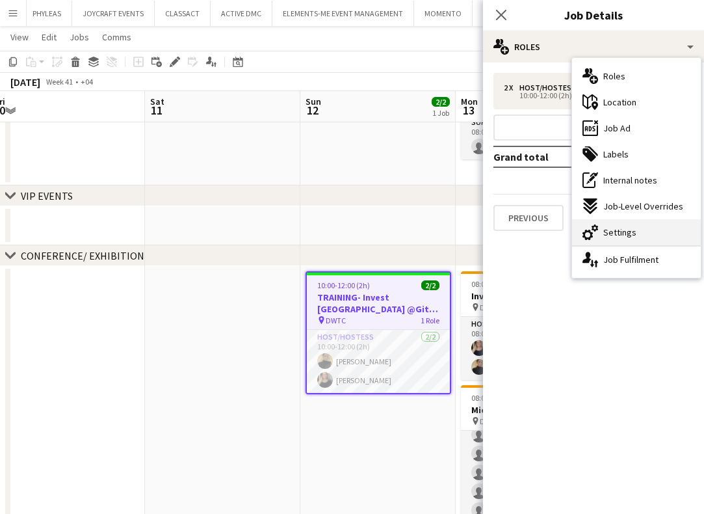
click at [614, 233] on span "Settings" at bounding box center [619, 232] width 33 height 12
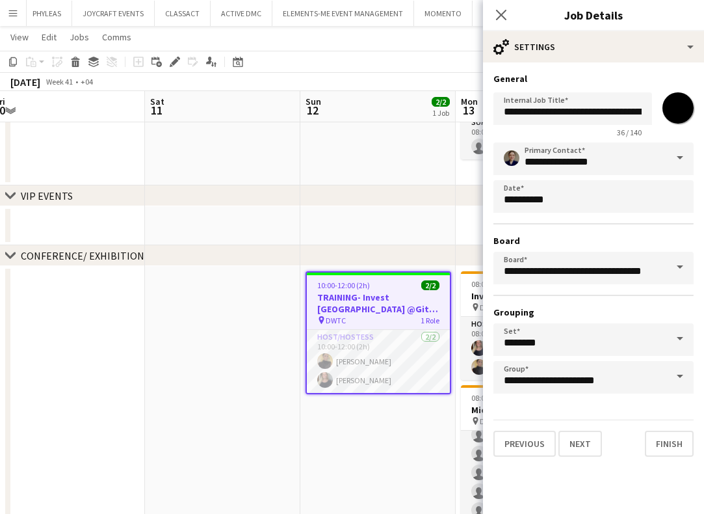
click at [681, 157] on span at bounding box center [679, 157] width 27 height 31
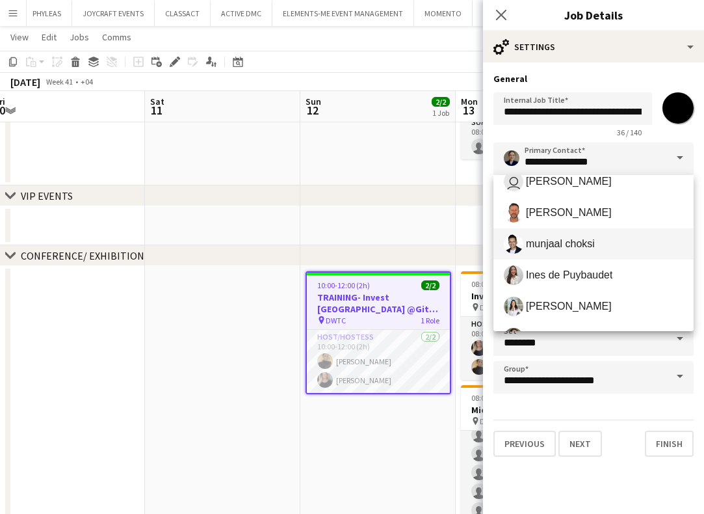
scroll to position [426, 0]
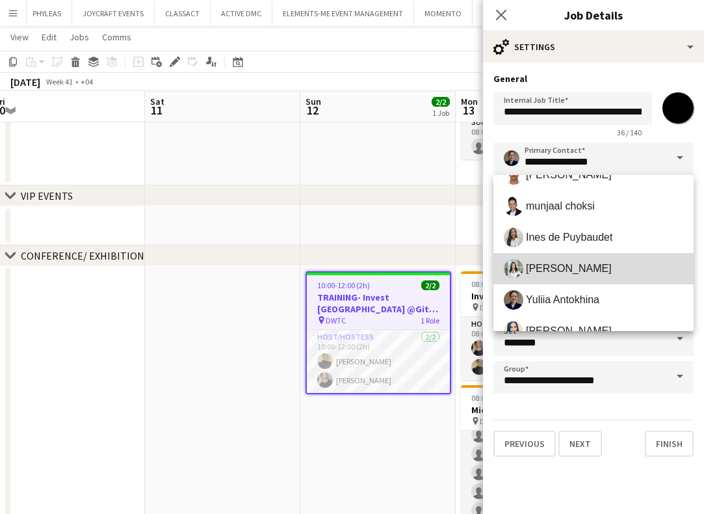
click at [572, 267] on span "Maristela Scott" at bounding box center [569, 268] width 86 height 12
type input "**********"
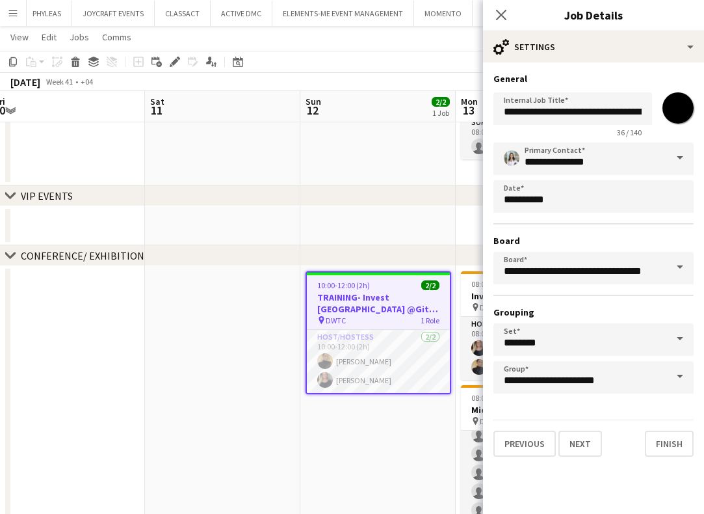
click at [677, 108] on input "*******" at bounding box center [678, 108] width 47 height 47
type input "*******"
click at [664, 436] on button "Finish" at bounding box center [669, 443] width 49 height 26
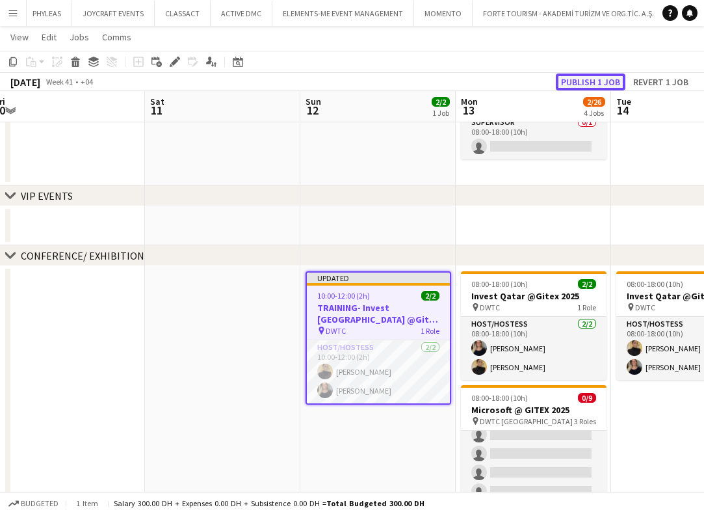
click at [584, 79] on button "Publish 1 job" at bounding box center [591, 81] width 70 height 17
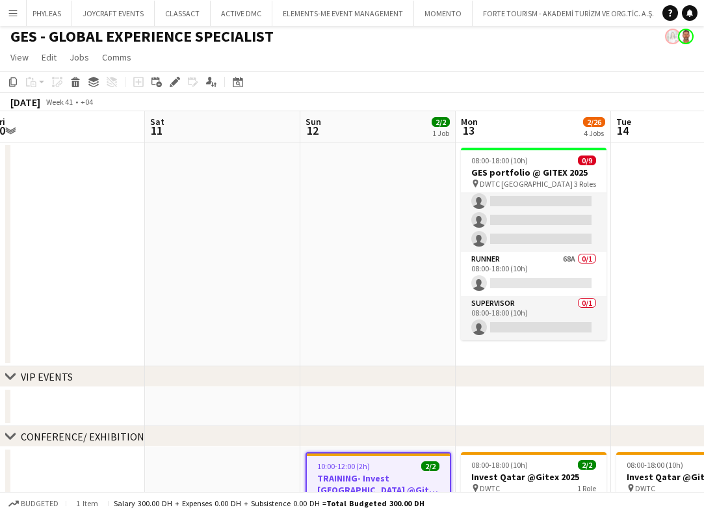
scroll to position [0, 0]
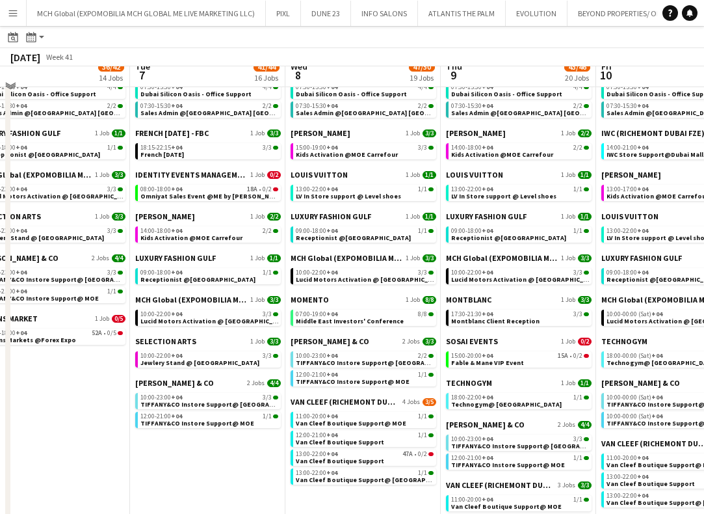
scroll to position [281, 0]
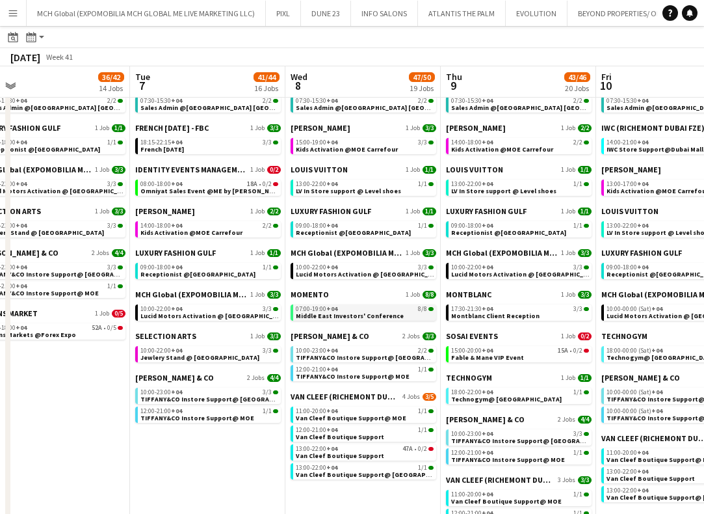
click at [307, 309] on span "07:00-19:00 +04" at bounding box center [317, 309] width 42 height 7
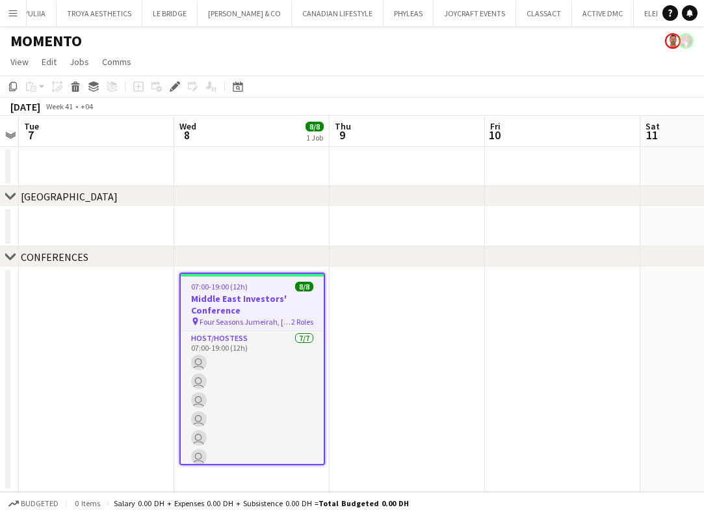
scroll to position [0, 2995]
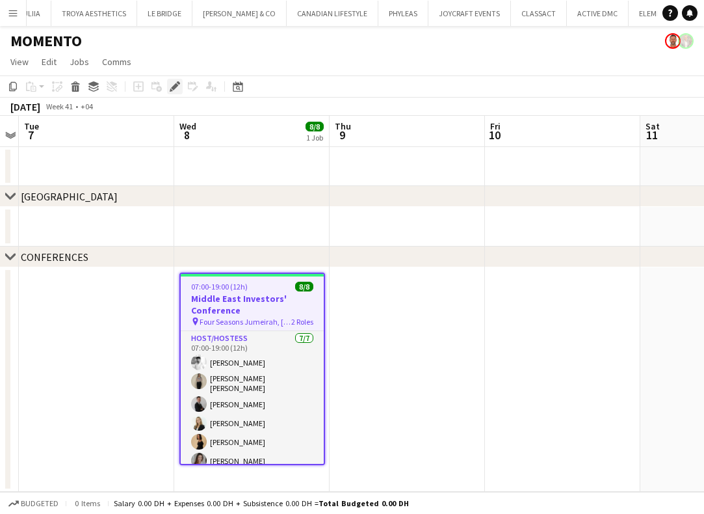
click at [173, 87] on icon at bounding box center [174, 86] width 7 height 7
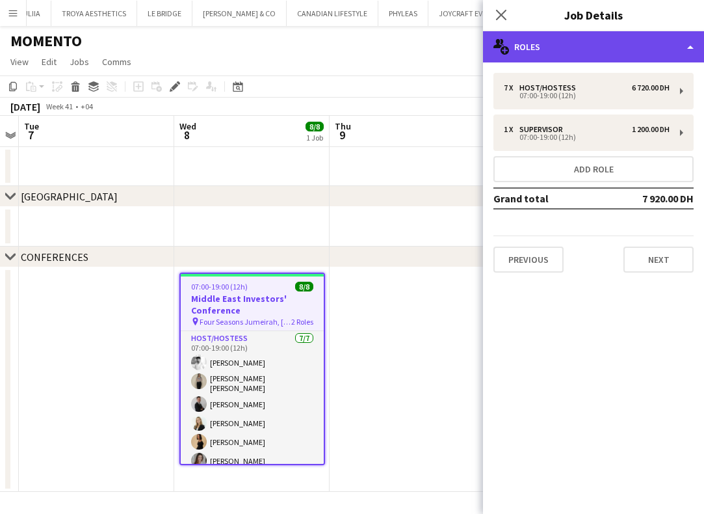
click at [567, 53] on div "multiple-users-add Roles" at bounding box center [593, 46] width 221 height 31
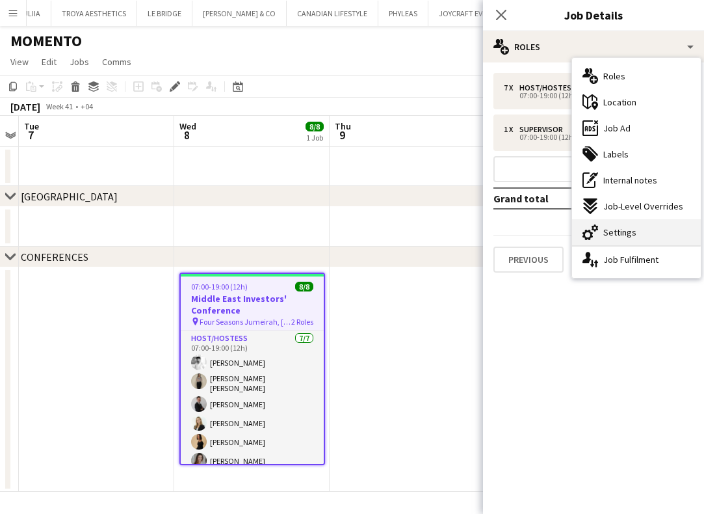
click at [621, 234] on span "Settings" at bounding box center [619, 232] width 33 height 12
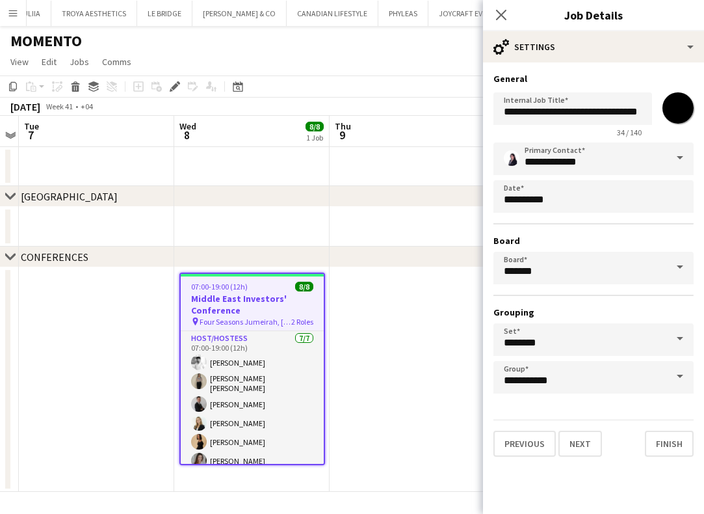
click at [679, 109] on input "*******" at bounding box center [678, 108] width 47 height 47
type input "*******"
click at [577, 158] on input "**********" at bounding box center [593, 158] width 200 height 33
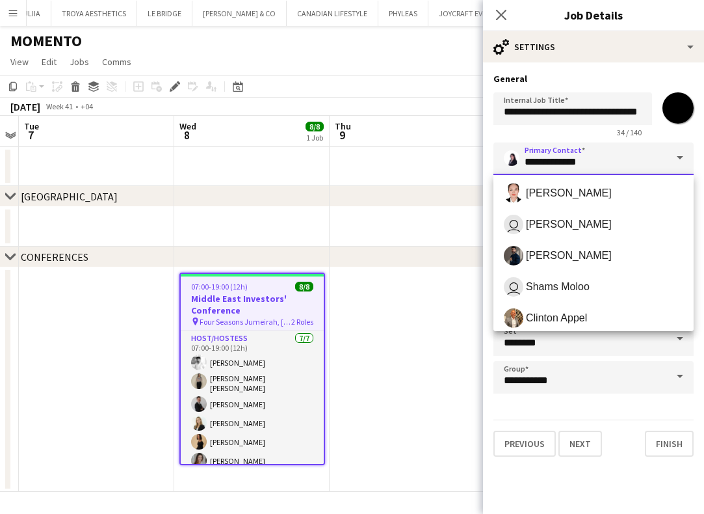
scroll to position [62, 0]
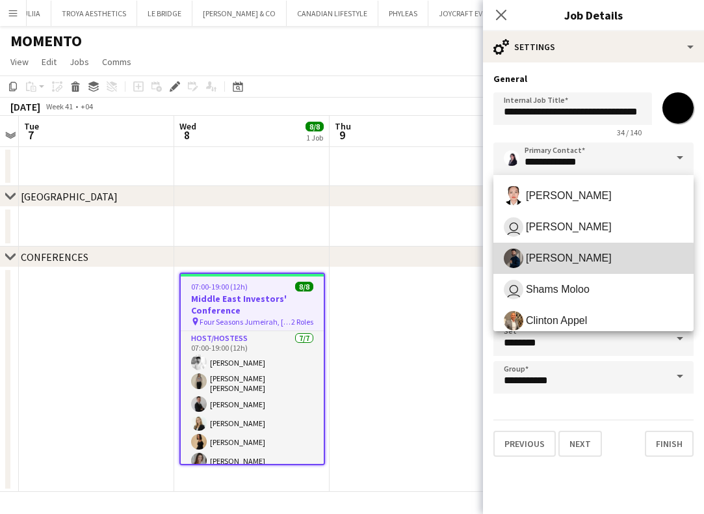
click at [565, 262] on span "[PERSON_NAME]" at bounding box center [569, 258] width 86 height 12
type input "**********"
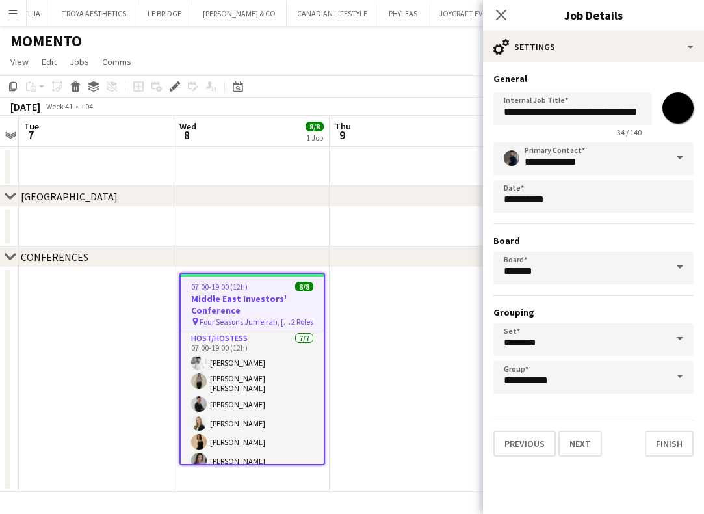
click at [228, 299] on h3 "Middle East Investors' Conference" at bounding box center [252, 304] width 143 height 23
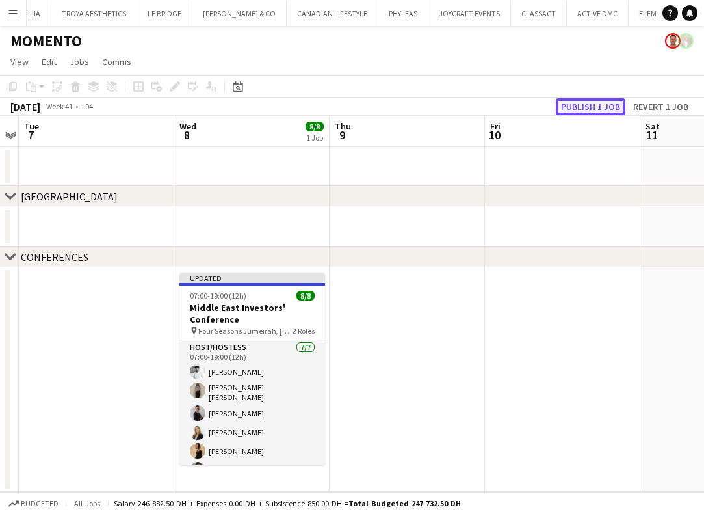
click at [574, 107] on button "Publish 1 job" at bounding box center [591, 106] width 70 height 17
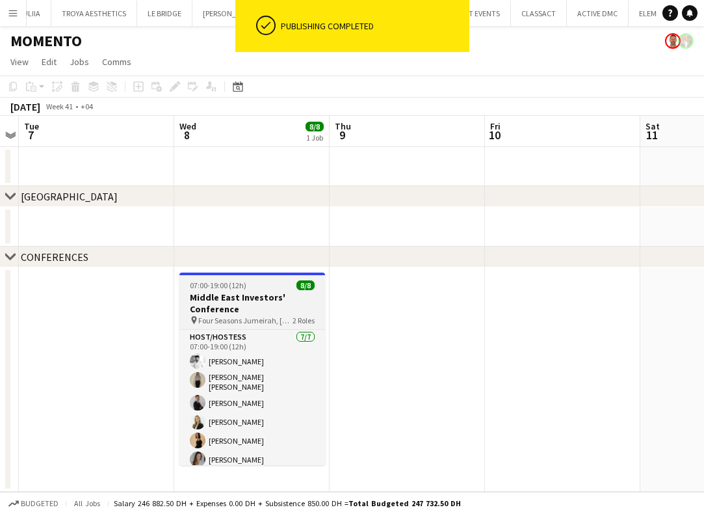
click at [241, 304] on h3 "Middle East Investors' Conference" at bounding box center [252, 302] width 146 height 23
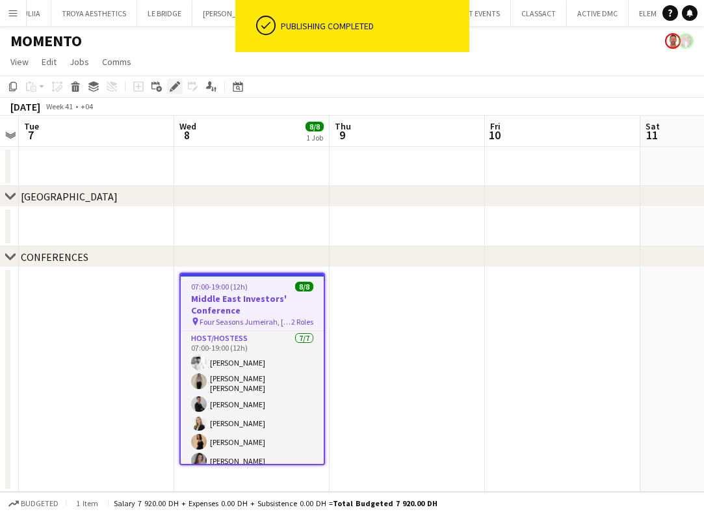
click at [174, 85] on icon "Edit" at bounding box center [175, 86] width 10 height 10
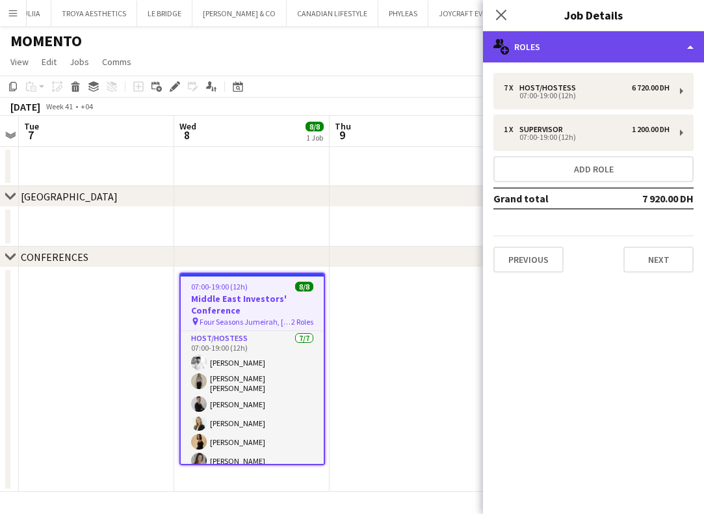
click at [571, 45] on div "multiple-users-add Roles" at bounding box center [593, 46] width 221 height 31
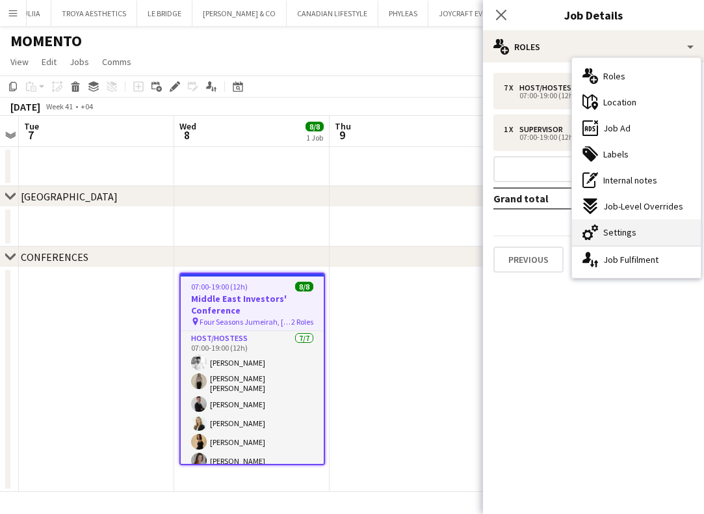
click at [638, 233] on div "cog-double-3 Settings" at bounding box center [636, 232] width 129 height 26
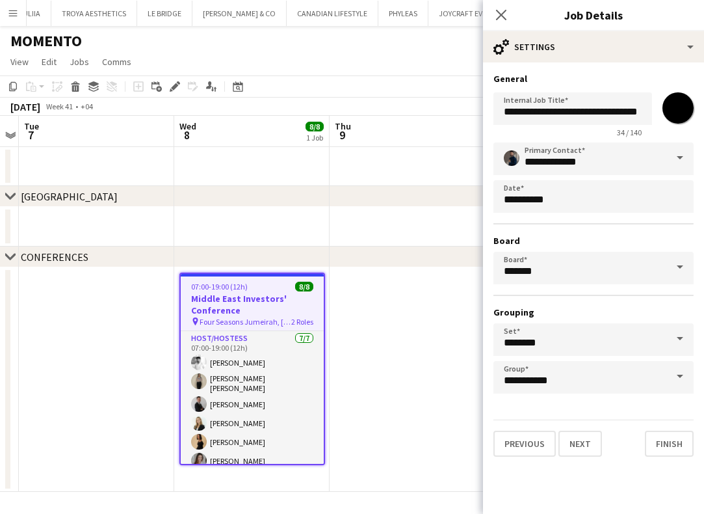
click at [382, 214] on app-date-cell at bounding box center [407, 227] width 155 height 40
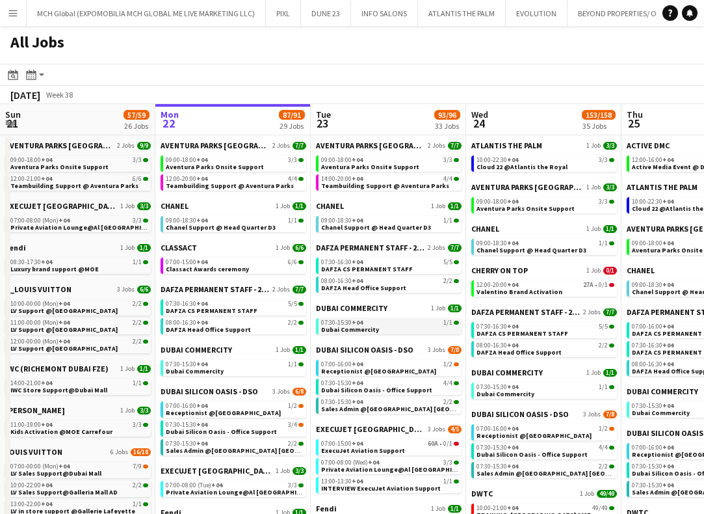
click at [334, 327] on span "Dubai Commercity" at bounding box center [350, 329] width 58 height 8
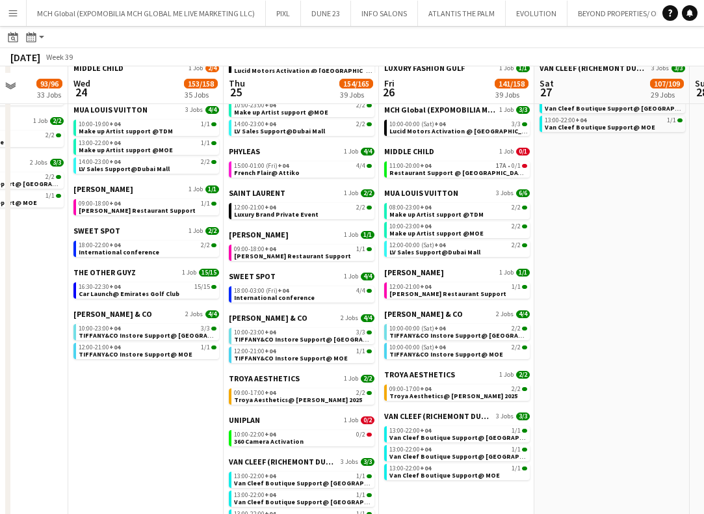
scroll to position [937, 0]
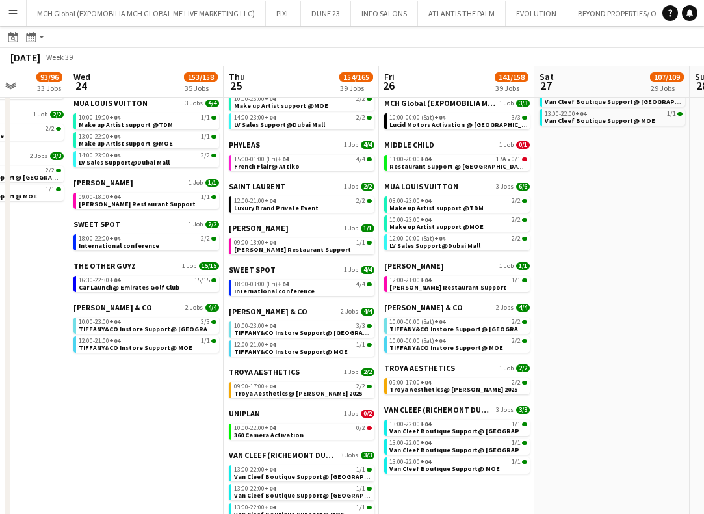
click at [397, 178] on div "MIDDLE CHILD [DEMOGRAPHIC_DATA] Job 0/1 11:00-20:00 +04 17A • 0/1 Restaurant Su…" at bounding box center [457, 161] width 146 height 42
click at [290, 233] on app-calendar-brief-board "SALATA 1 Job 1/1 09:00-18:00 +04 1/1 Salata Restaurant Support" at bounding box center [302, 238] width 146 height 31
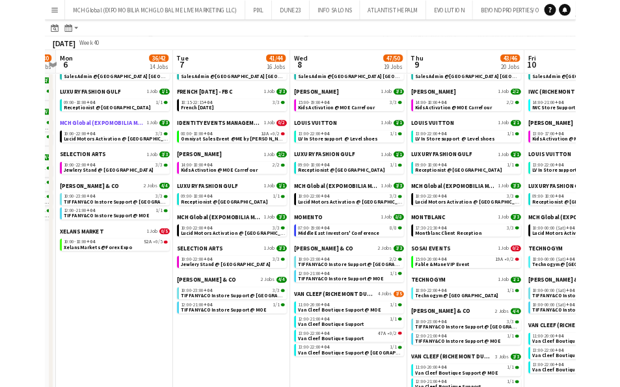
scroll to position [0, 455]
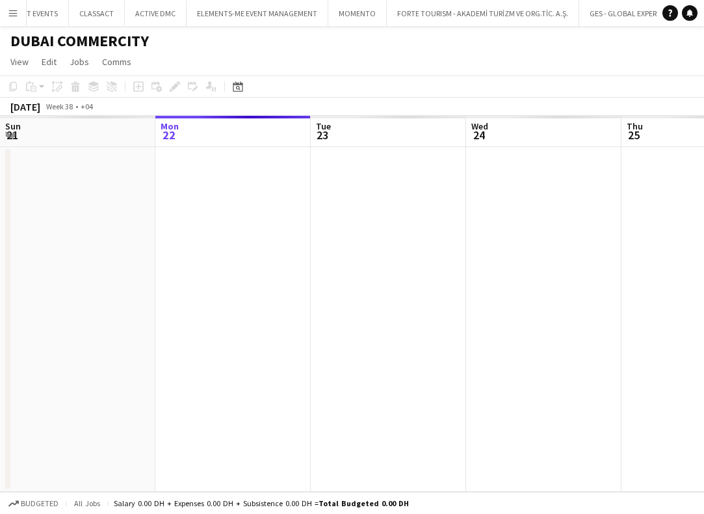
scroll to position [0, 447]
